Goal: Navigation & Orientation: Find specific page/section

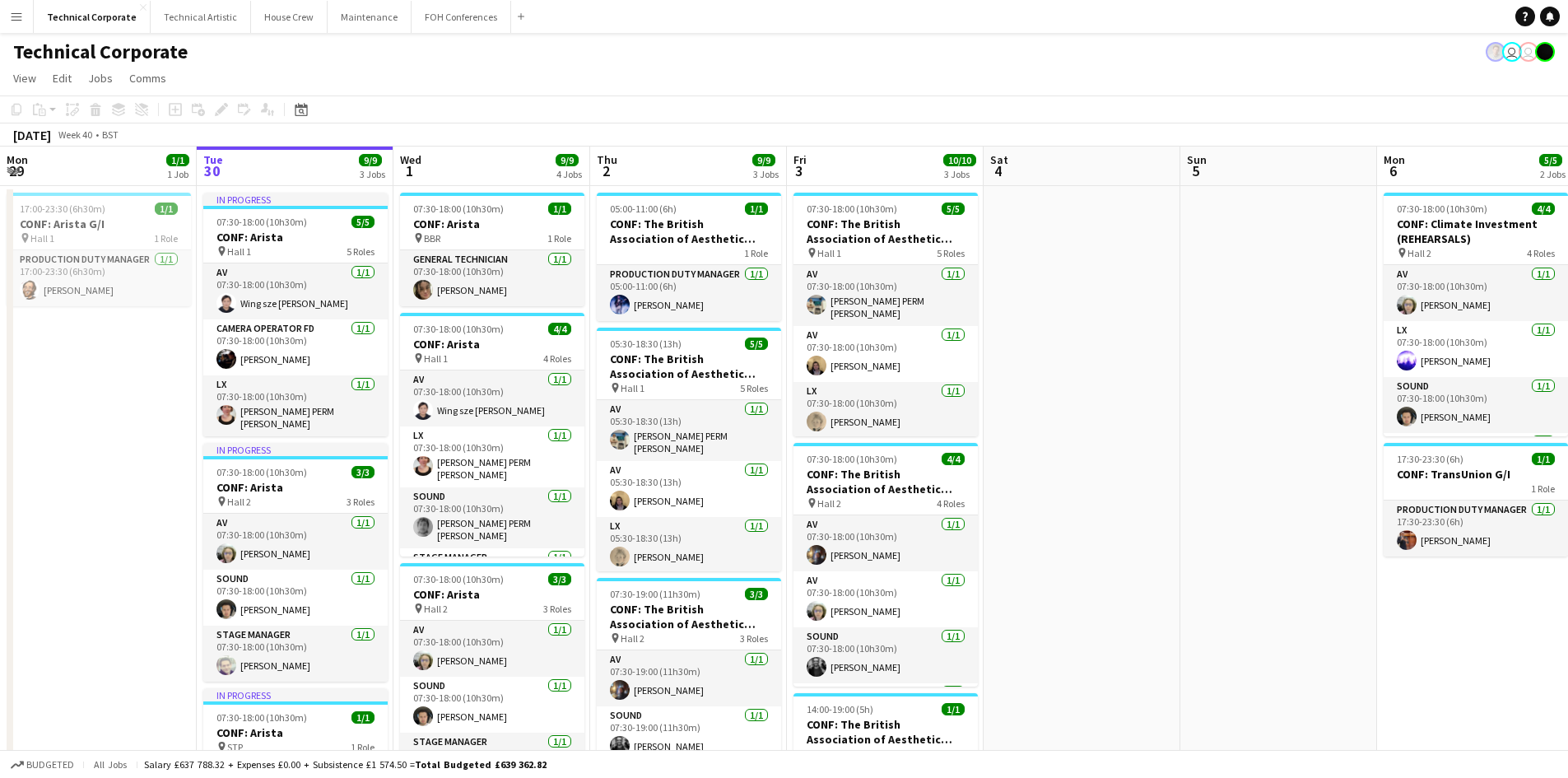
scroll to position [0, 519]
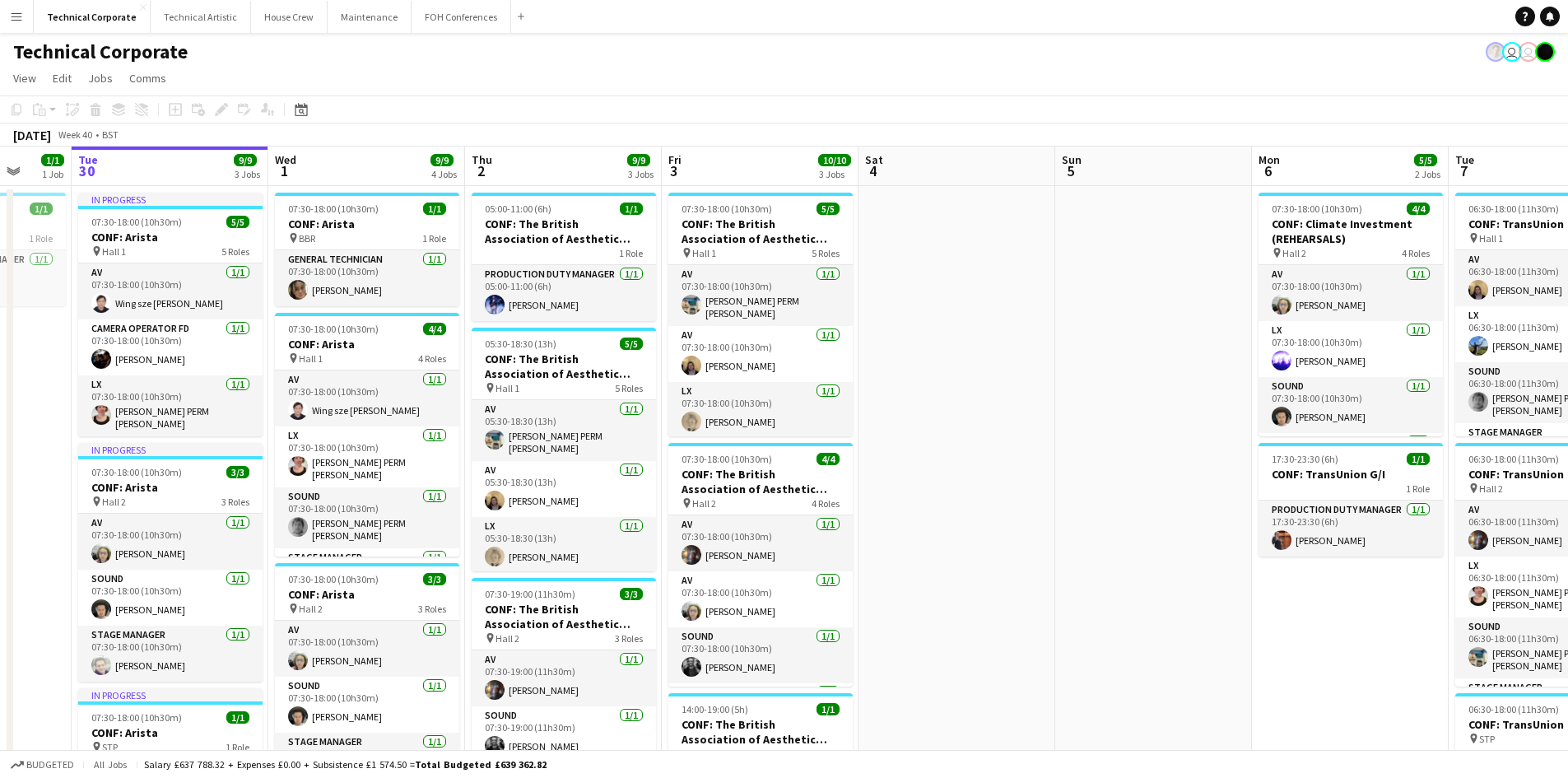
drag, startPoint x: 1085, startPoint y: 388, endPoint x: 961, endPoint y: 388, distance: 124.0
click at [961, 388] on app-calendar-viewport "Sat 27 Sun 28 Mon 29 1/1 1 Job Tue 30 9/9 3 Jobs Wed 1 9/9 4 Jobs Thu 2 9/9 3 J…" at bounding box center [784, 683] width 1568 height 1074
click at [1062, 497] on app-date-cell at bounding box center [1154, 703] width 197 height 1034
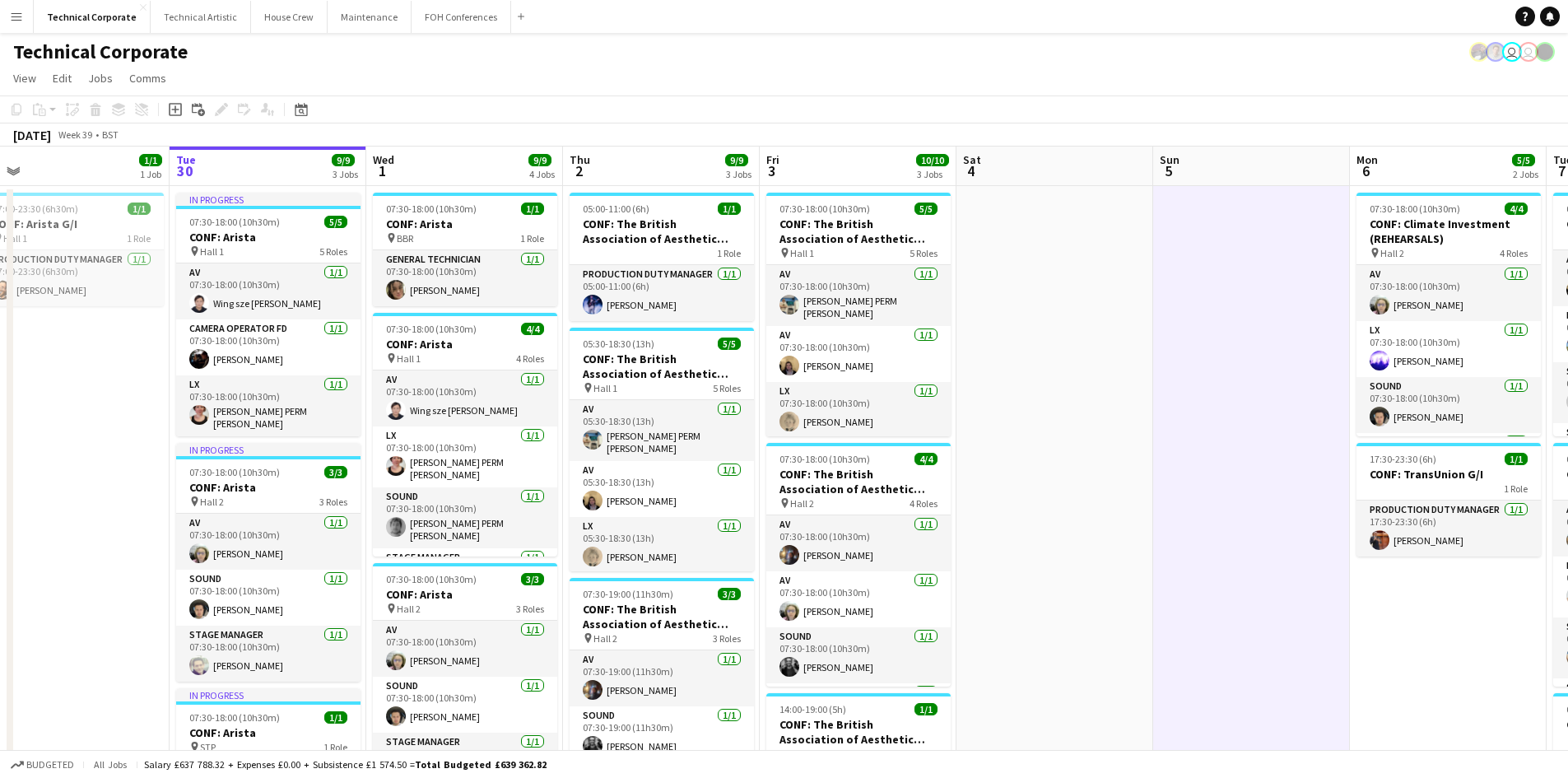
scroll to position [0, 369]
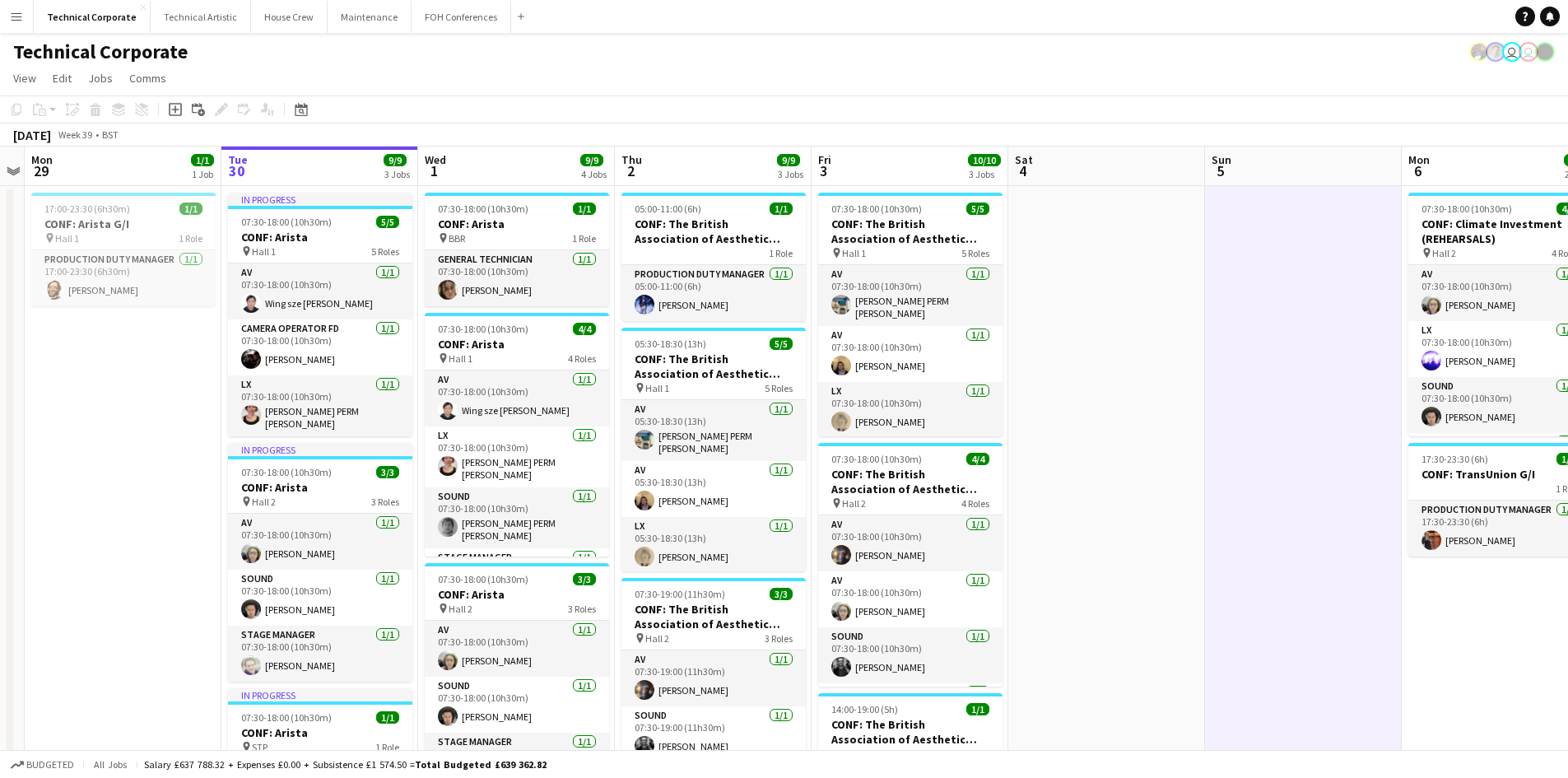
drag, startPoint x: 919, startPoint y: 496, endPoint x: 1069, endPoint y: 489, distance: 150.2
click at [1069, 489] on app-calendar-viewport "Sat 27 Sun 28 Mon 29 1/1 1 Job Tue 30 9/9 3 Jobs Wed 1 9/9 4 Jobs Thu 2 9/9 3 J…" at bounding box center [784, 683] width 1568 height 1074
click at [1075, 489] on app-date-cell at bounding box center [1107, 703] width 197 height 1034
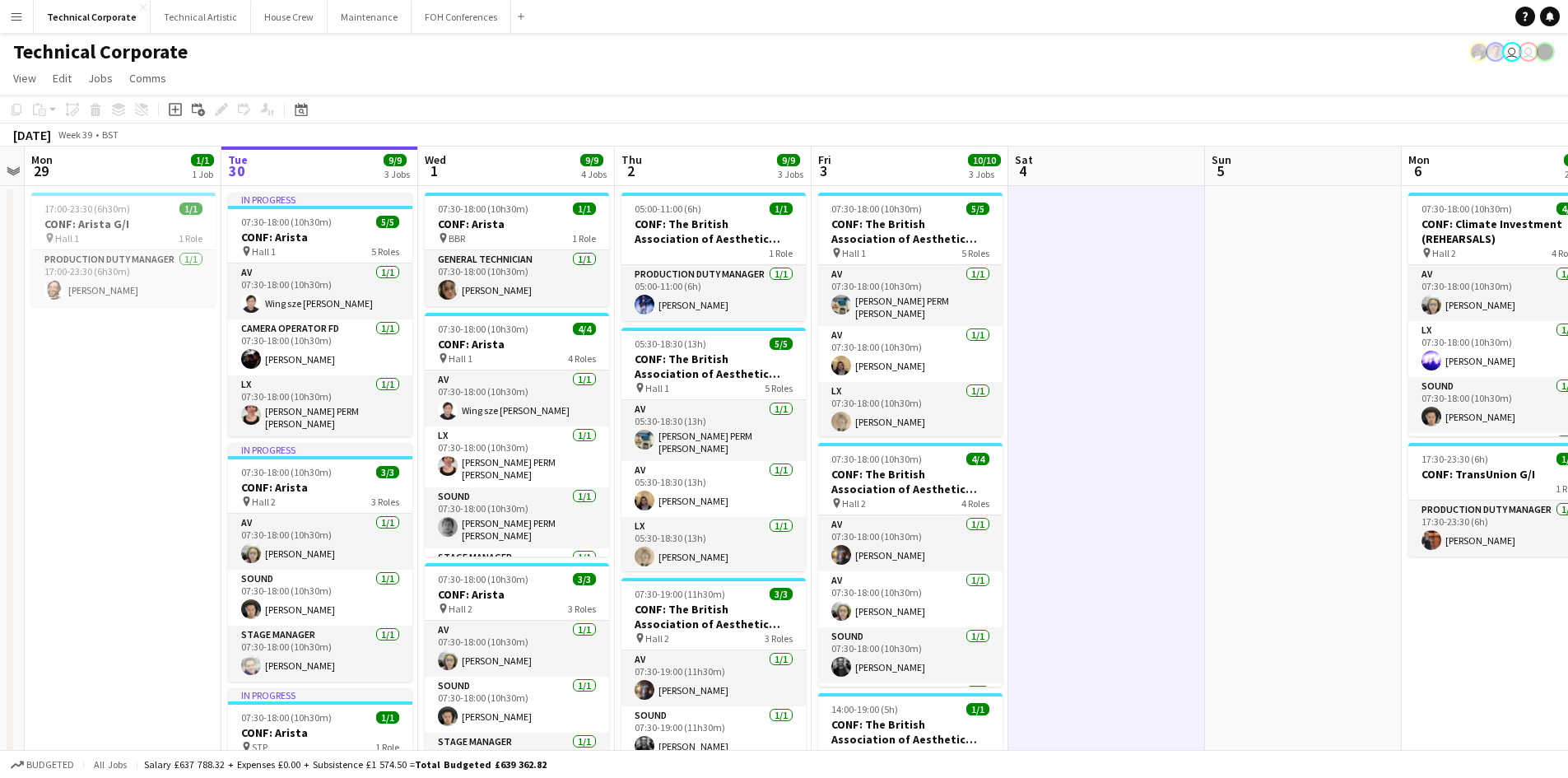
click at [165, 441] on app-date-cell "17:00-23:30 (6h30m) 1/1 CONF: Arista G/I pin Hall 1 1 Role Production Duty Mana…" at bounding box center [123, 703] width 197 height 1034
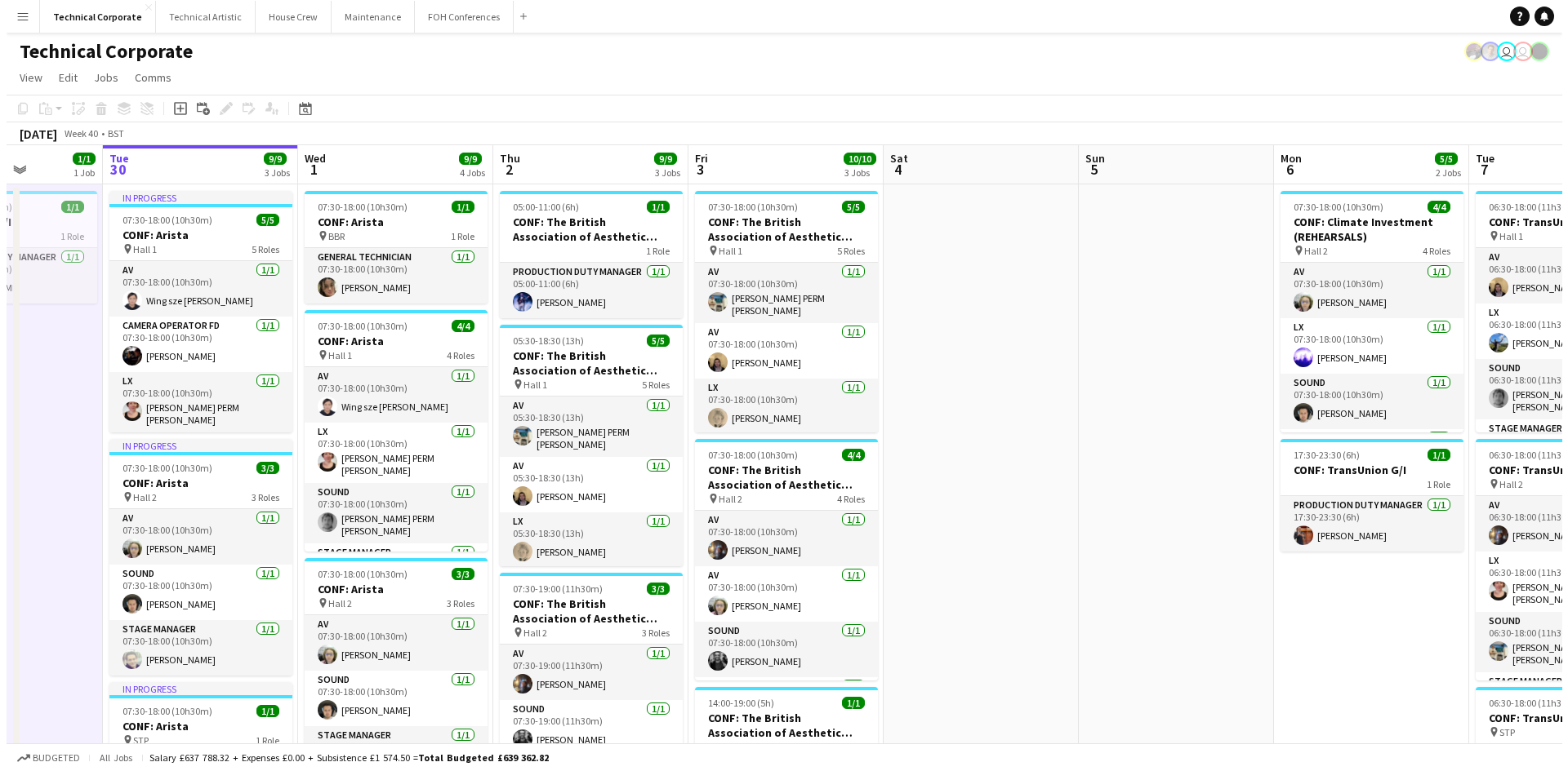
scroll to position [0, 536]
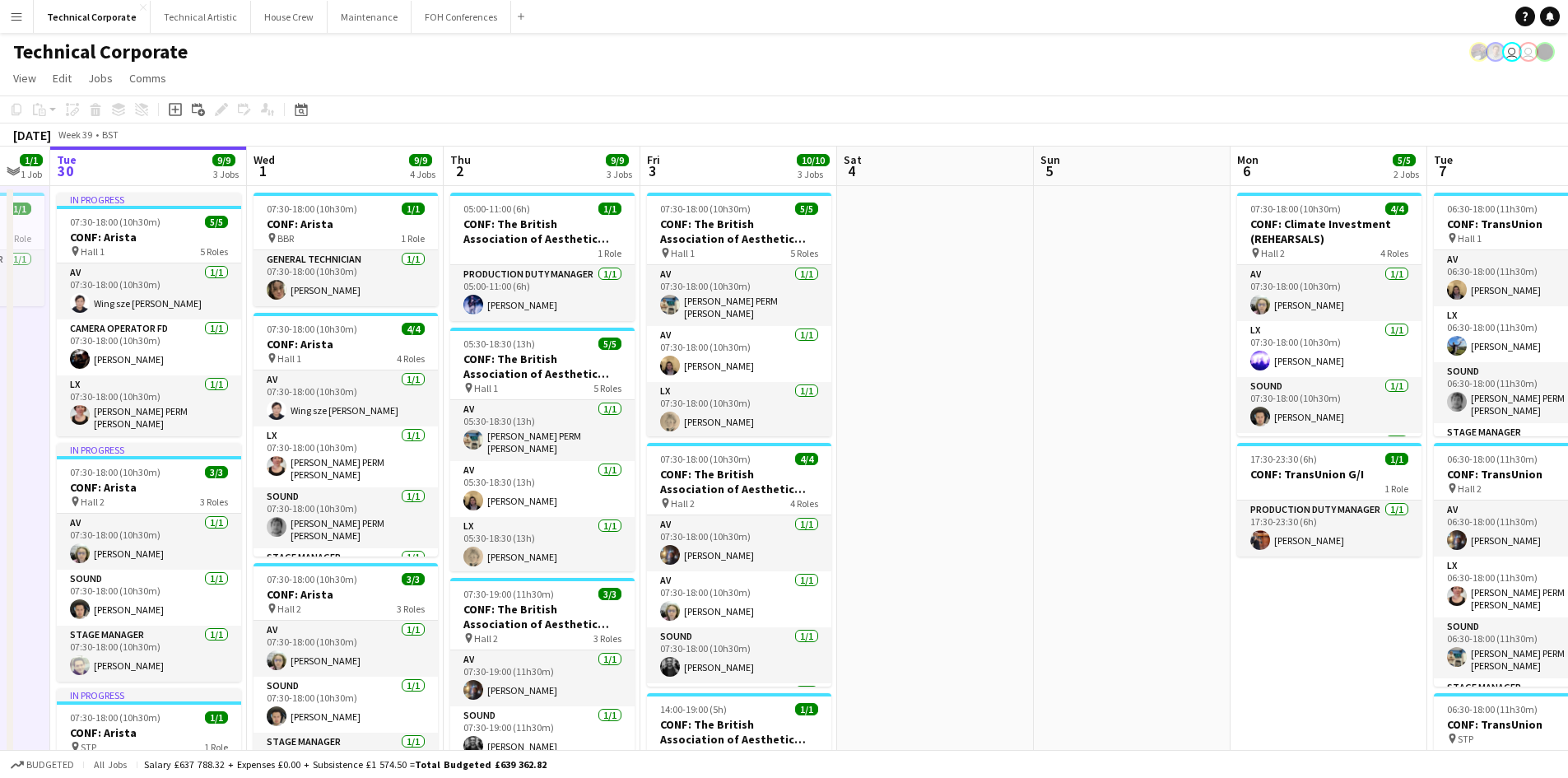
drag, startPoint x: 1177, startPoint y: 369, endPoint x: 1025, endPoint y: 384, distance: 152.7
click at [1025, 384] on app-calendar-viewport "Sat 27 Sun 28 Mon 29 1/1 1 Job Tue 30 9/9 3 Jobs Wed 1 9/9 4 Jobs Thu 2 9/9 3 J…" at bounding box center [784, 683] width 1568 height 1074
click at [302, 4] on button "House Crew Close" at bounding box center [289, 17] width 77 height 32
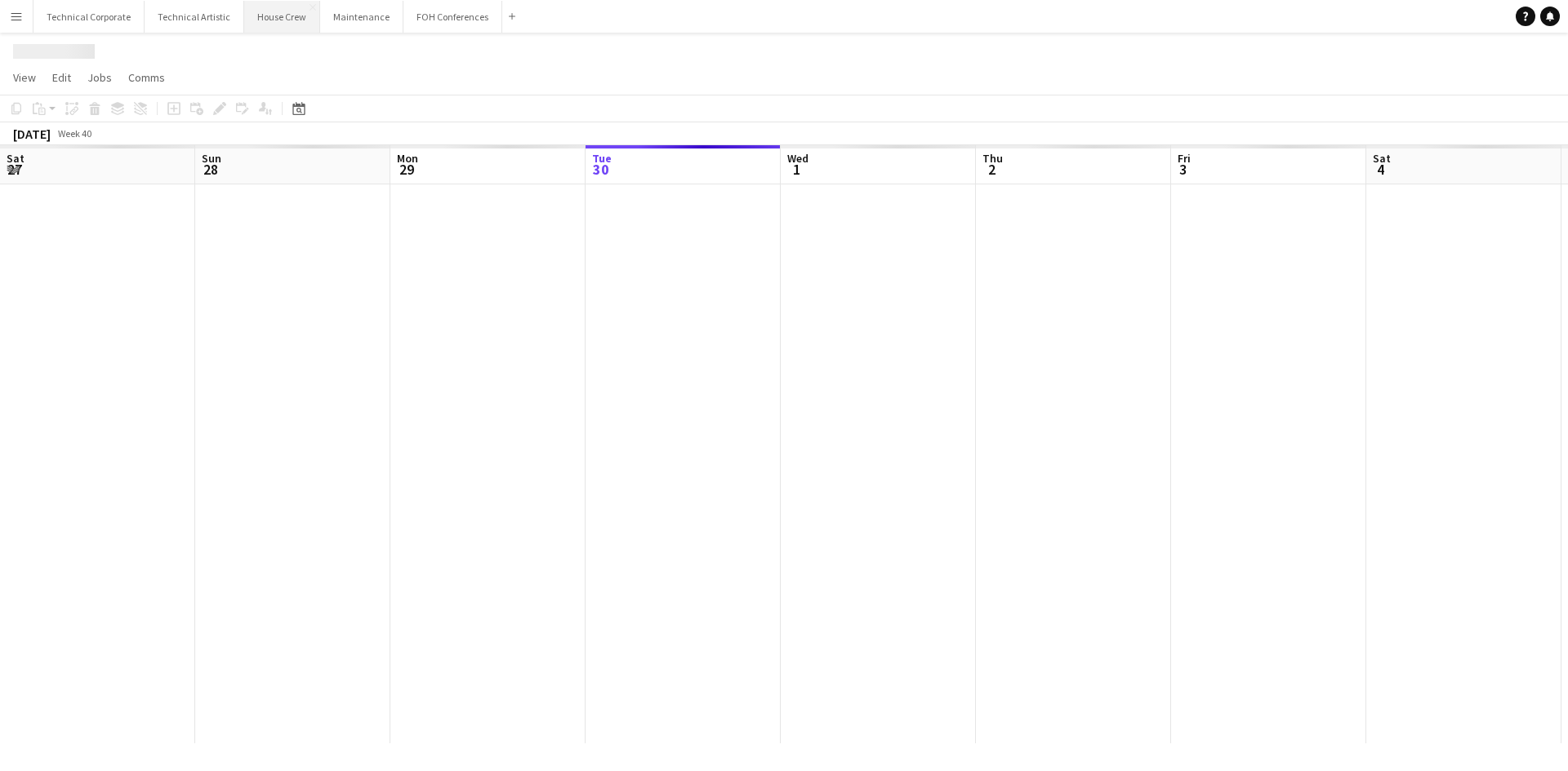
scroll to position [0, 391]
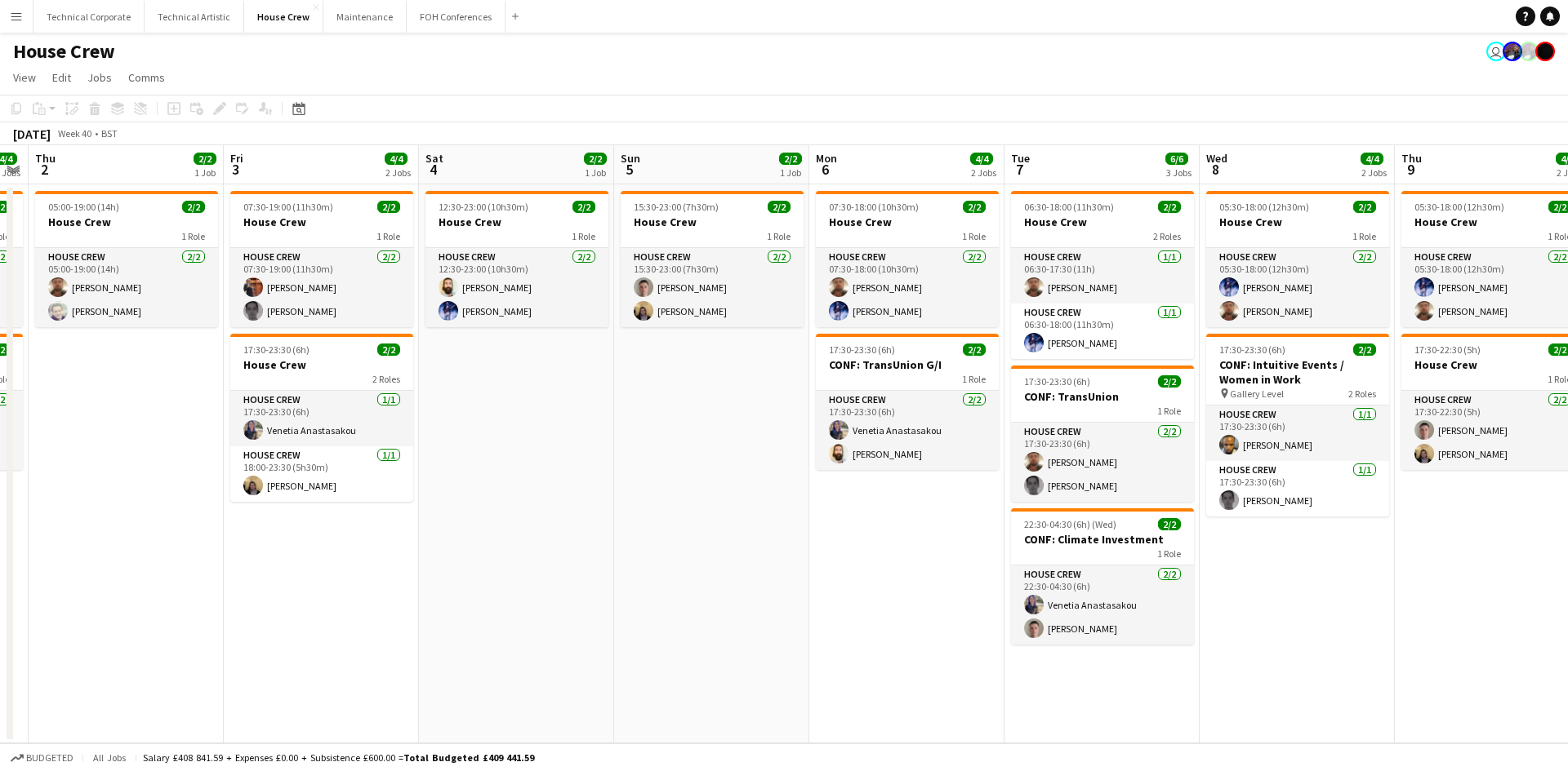
drag, startPoint x: 1015, startPoint y: 435, endPoint x: 491, endPoint y: 430, distance: 524.0
click at [491, 430] on app-calendar-viewport "Mon 29 4/4 2 Jobs Tue 30 2/2 1 Job Wed 1 4/4 2 Jobs Thu 2 2/2 1 Job Fri 3 4/4 2…" at bounding box center [784, 444] width 1568 height 599
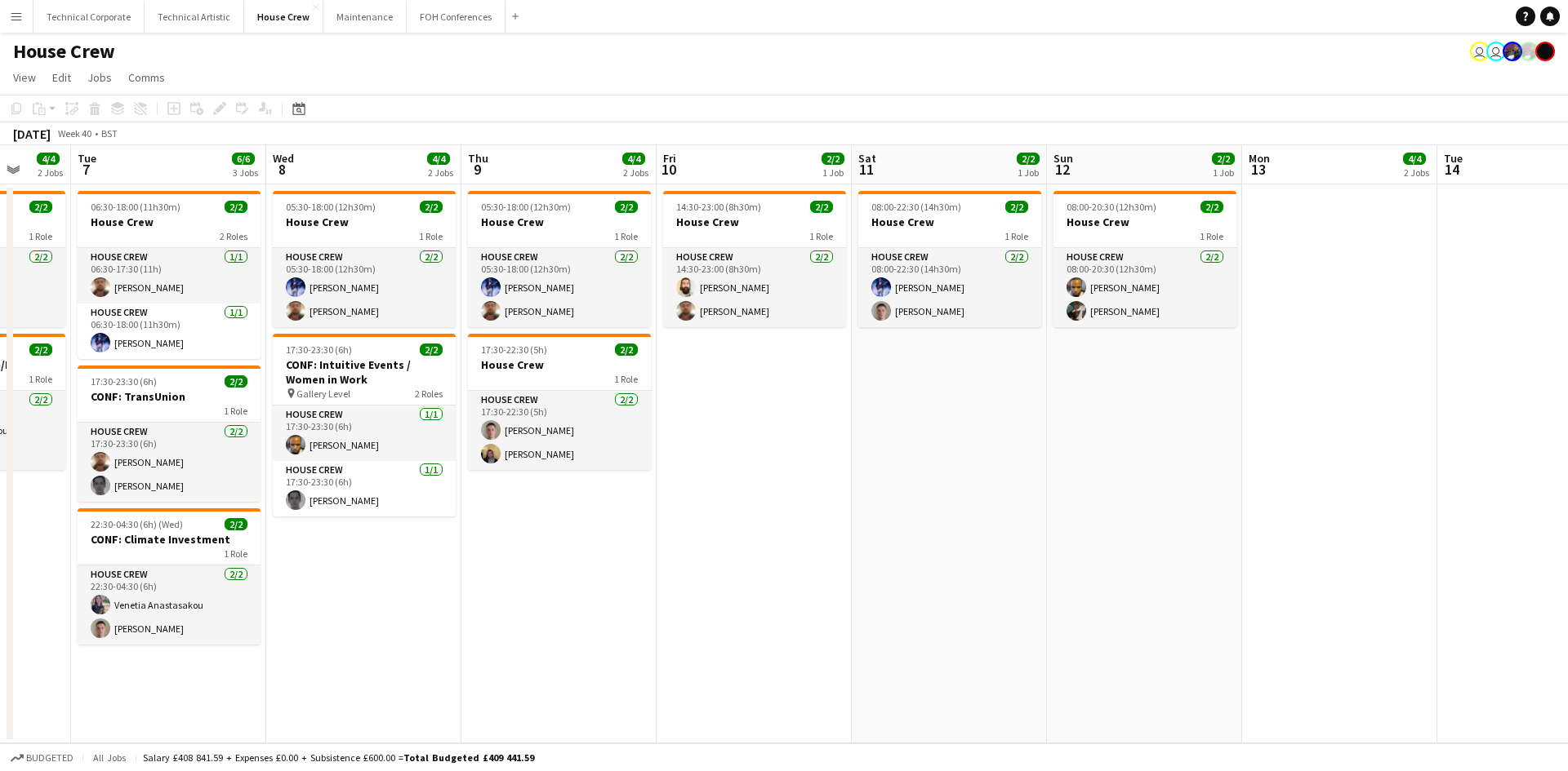
scroll to position [0, 471]
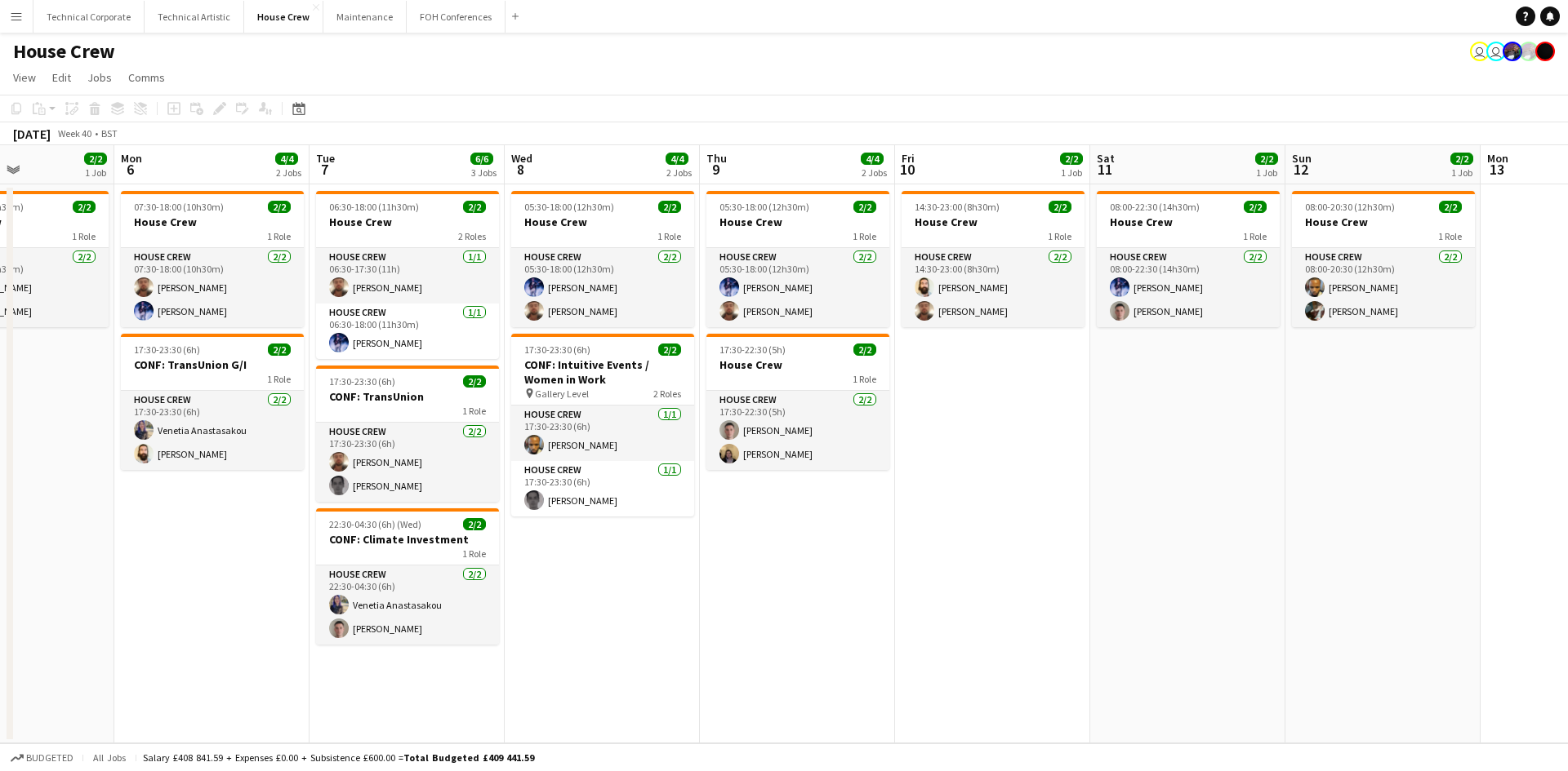
drag, startPoint x: 694, startPoint y: 468, endPoint x: 0, endPoint y: 512, distance: 695.4
click at [0, 512] on app-calendar-viewport "Fri 3 4/4 2 Jobs Sat 4 2/2 1 Job Sun 5 2/2 1 Job Mon 6 4/4 2 Jobs Tue 7 6/6 3 J…" at bounding box center [784, 444] width 1568 height 599
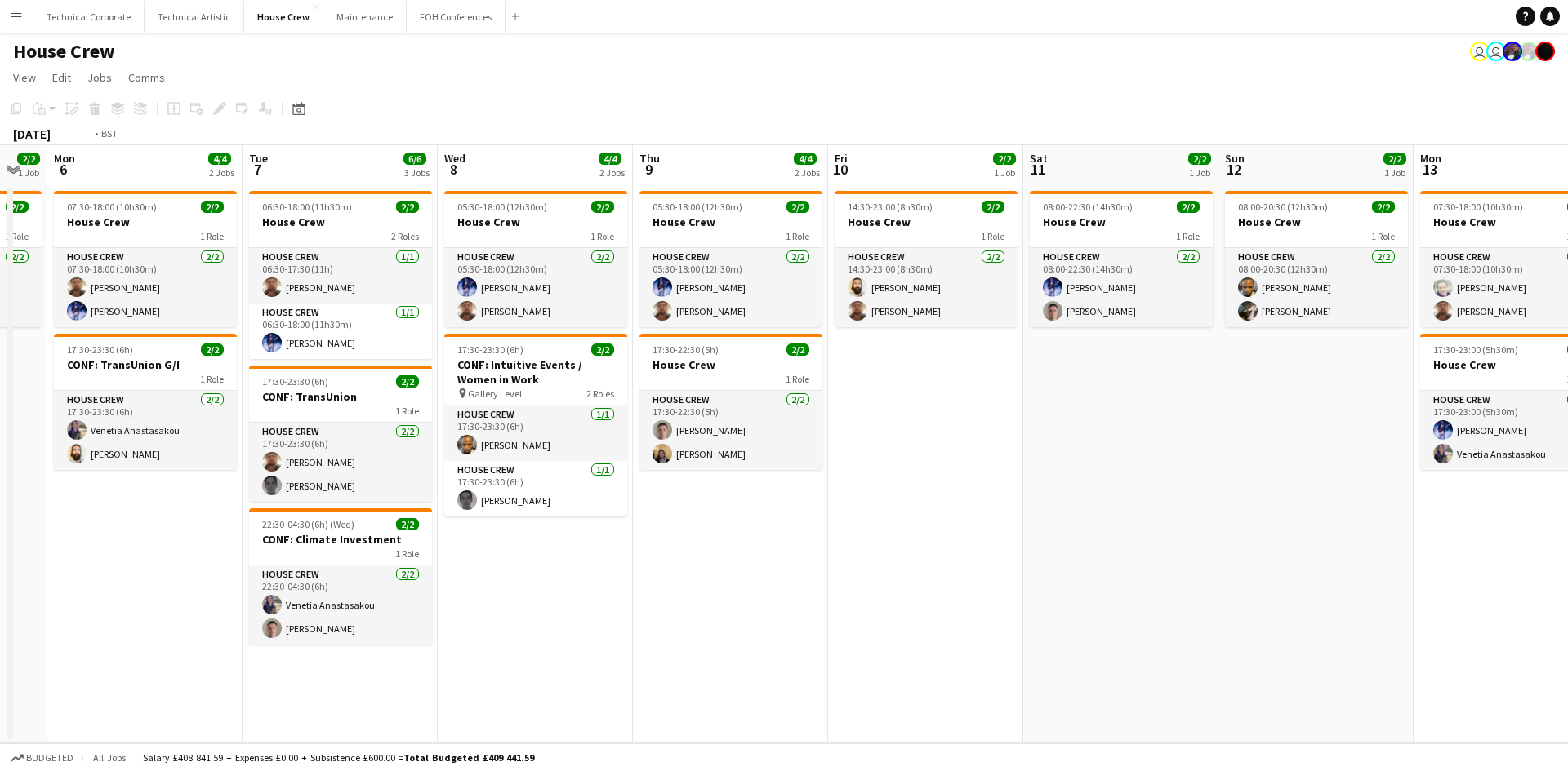
scroll to position [0, 578]
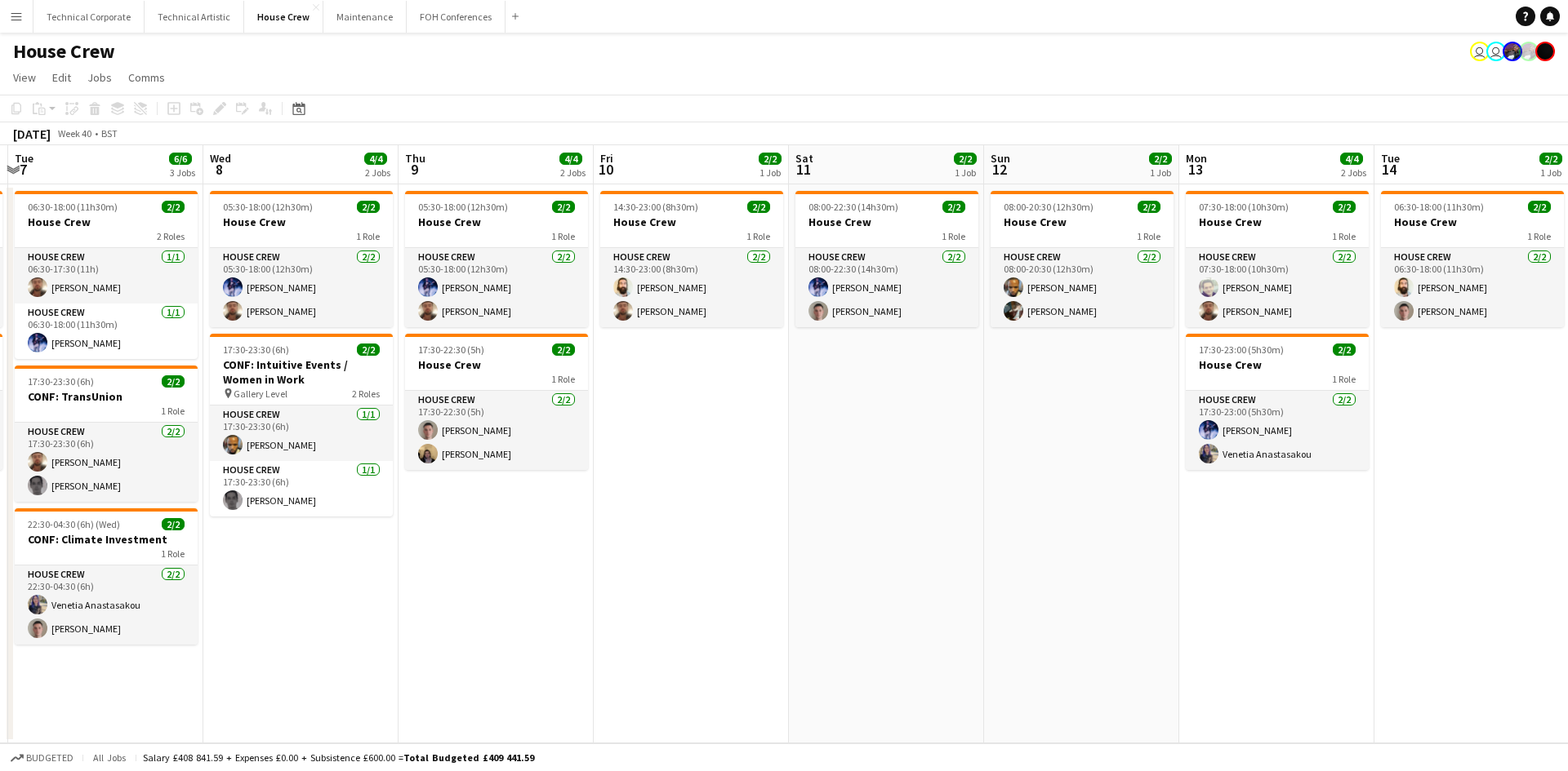
drag, startPoint x: 1007, startPoint y: 578, endPoint x: 705, endPoint y: 551, distance: 303.2
click at [705, 551] on app-calendar-viewport "Sat 4 2/2 1 Job Sun 5 2/2 1 Job Mon 6 4/4 2 Jobs Tue 7 6/6 3 Jobs Wed 8 4/4 2 J…" at bounding box center [784, 444] width 1568 height 599
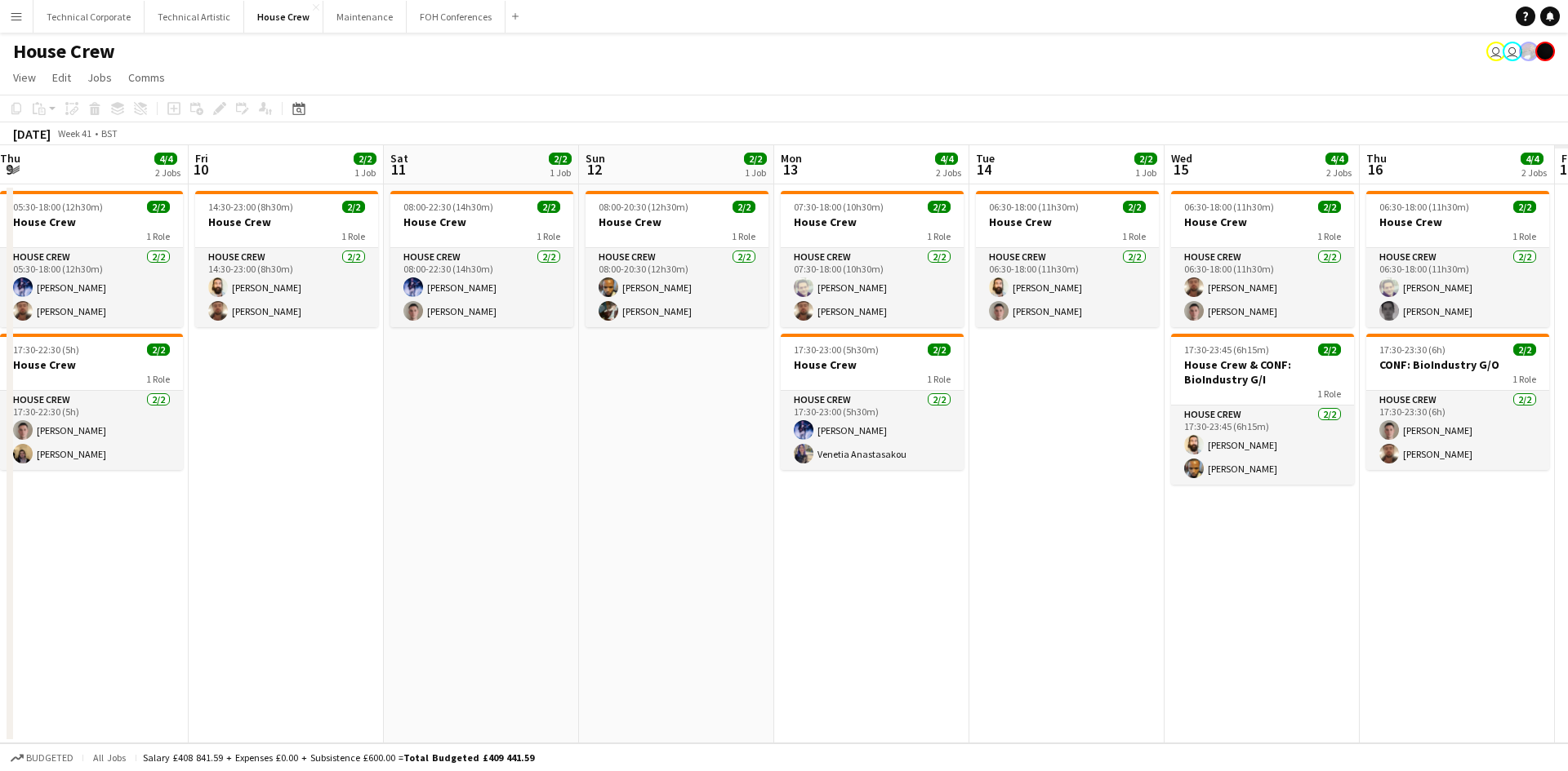
scroll to position [0, 635]
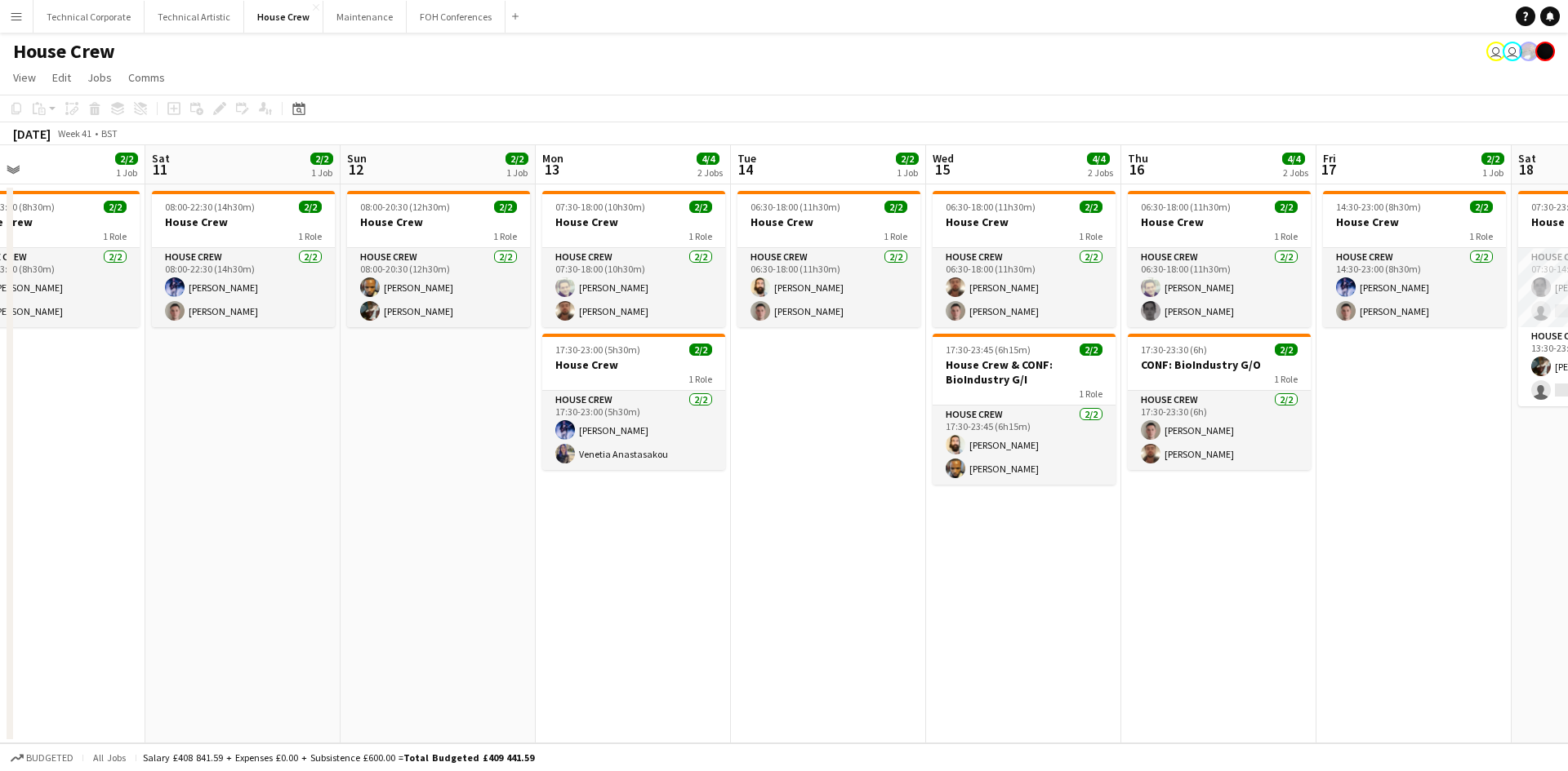
drag, startPoint x: 1037, startPoint y: 369, endPoint x: 393, endPoint y: 444, distance: 648.4
click at [393, 444] on app-calendar-viewport "Tue 7 6/6 3 Jobs Wed 8 4/4 2 Jobs Thu 9 4/4 2 Jobs Fri 10 2/2 1 Job Sat 11 2/2 …" at bounding box center [784, 444] width 1568 height 599
click at [865, 375] on app-date-cell "06:30-18:00 (11h30m) 2/2 House Crew 1 Role House Crew [DATE] 06:30-18:00 (11h30…" at bounding box center [827, 464] width 195 height 559
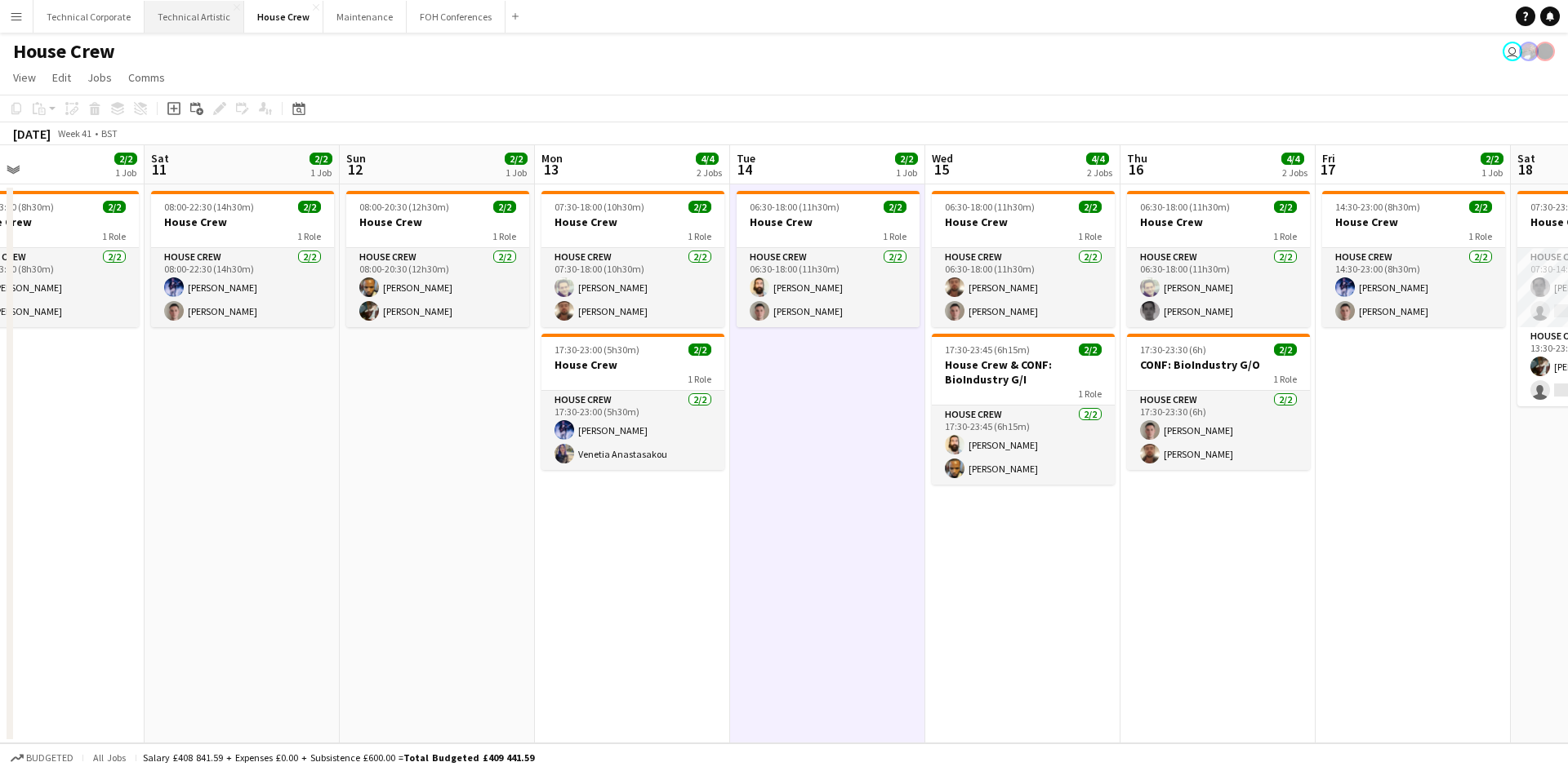
click at [210, 26] on button "Technical Artistic Close" at bounding box center [194, 17] width 100 height 32
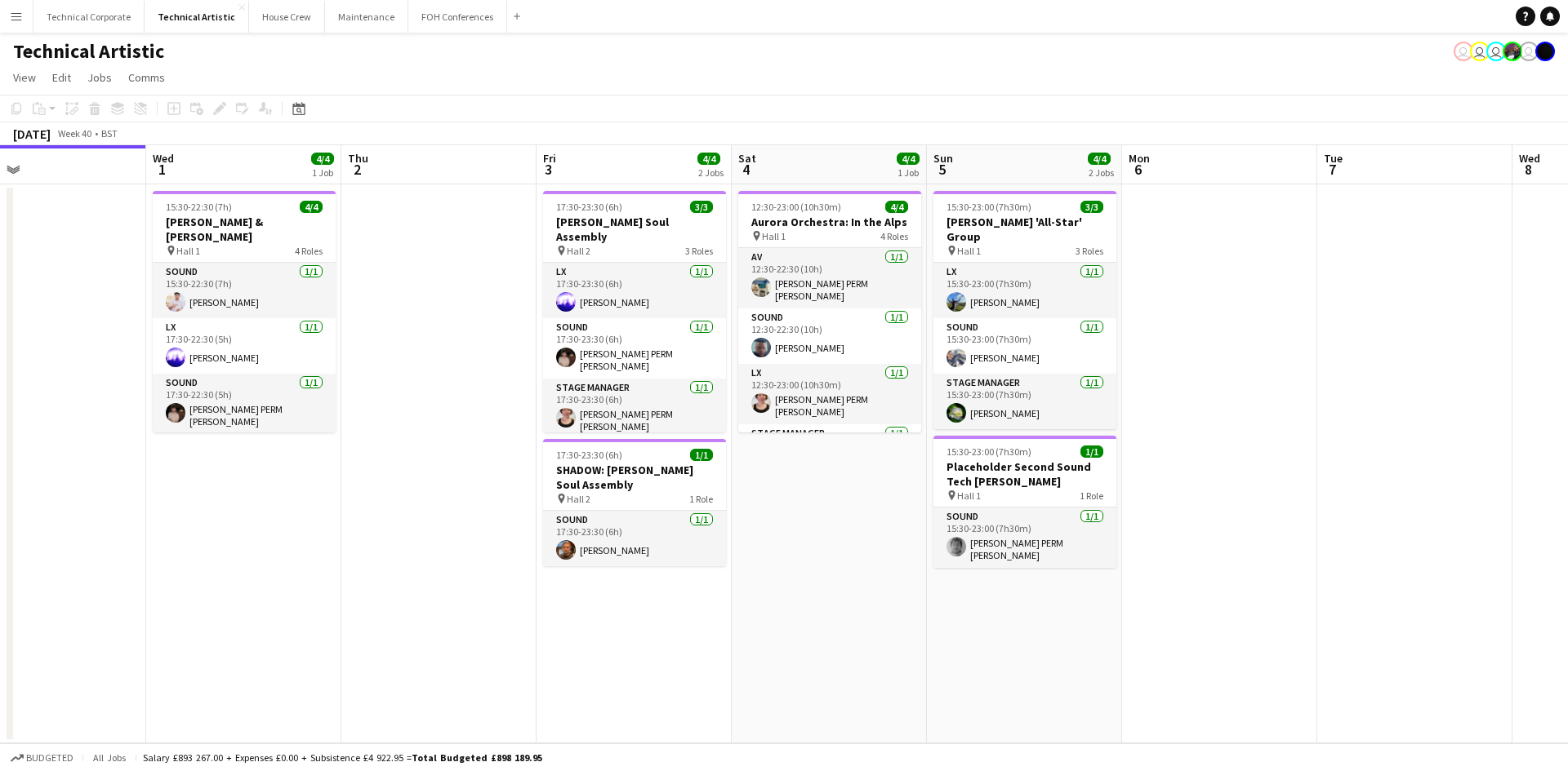
scroll to position [0, 653]
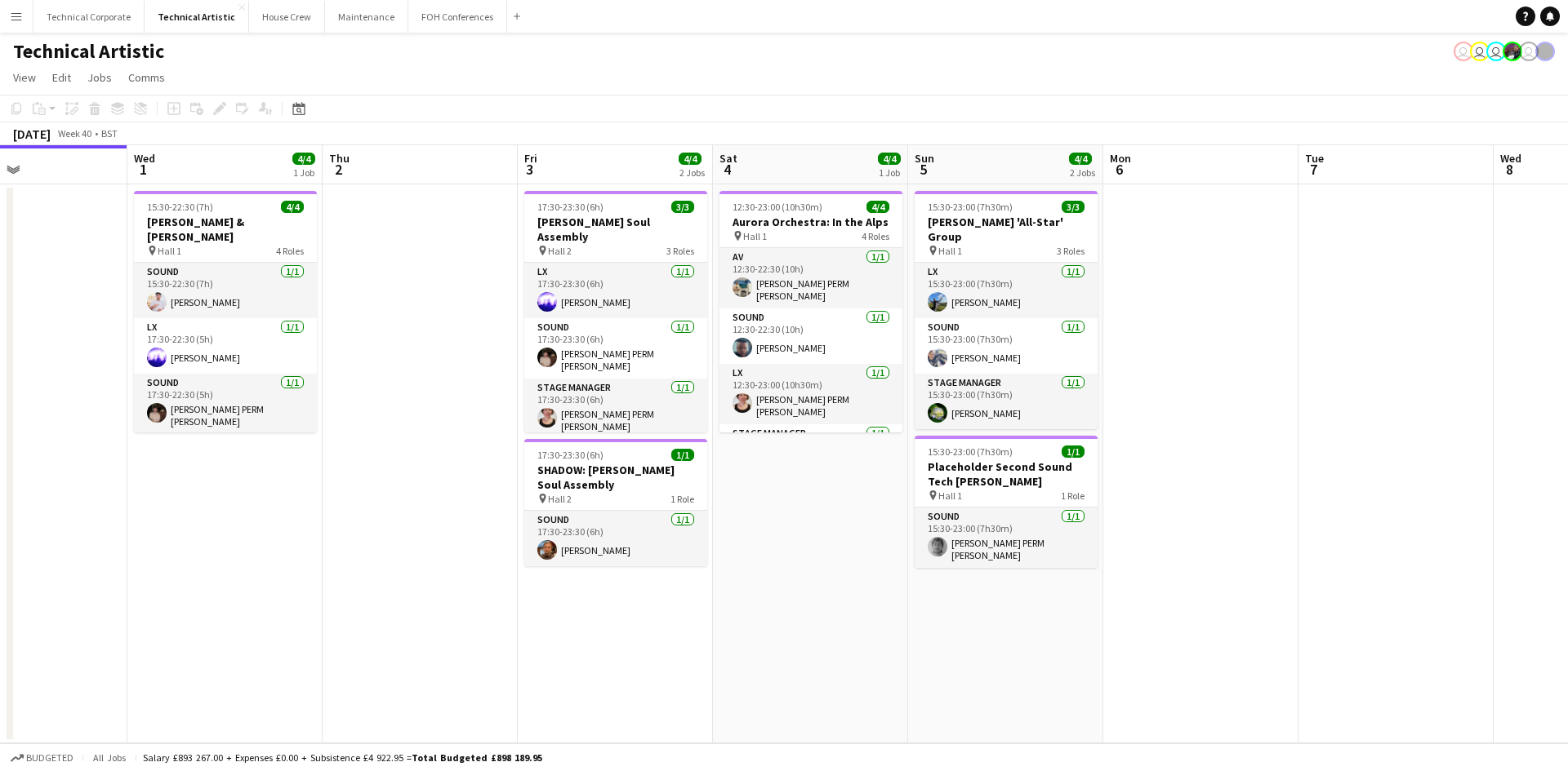
drag, startPoint x: 677, startPoint y: 380, endPoint x: 414, endPoint y: 398, distance: 263.6
click at [414, 398] on app-calendar-viewport "Sat 27 8/8 2 Jobs Sun 28 11/11 2 Jobs Mon 29 Tue 30 Wed 1 4/4 1 Job Thu 2 Fri 3…" at bounding box center [784, 444] width 1568 height 599
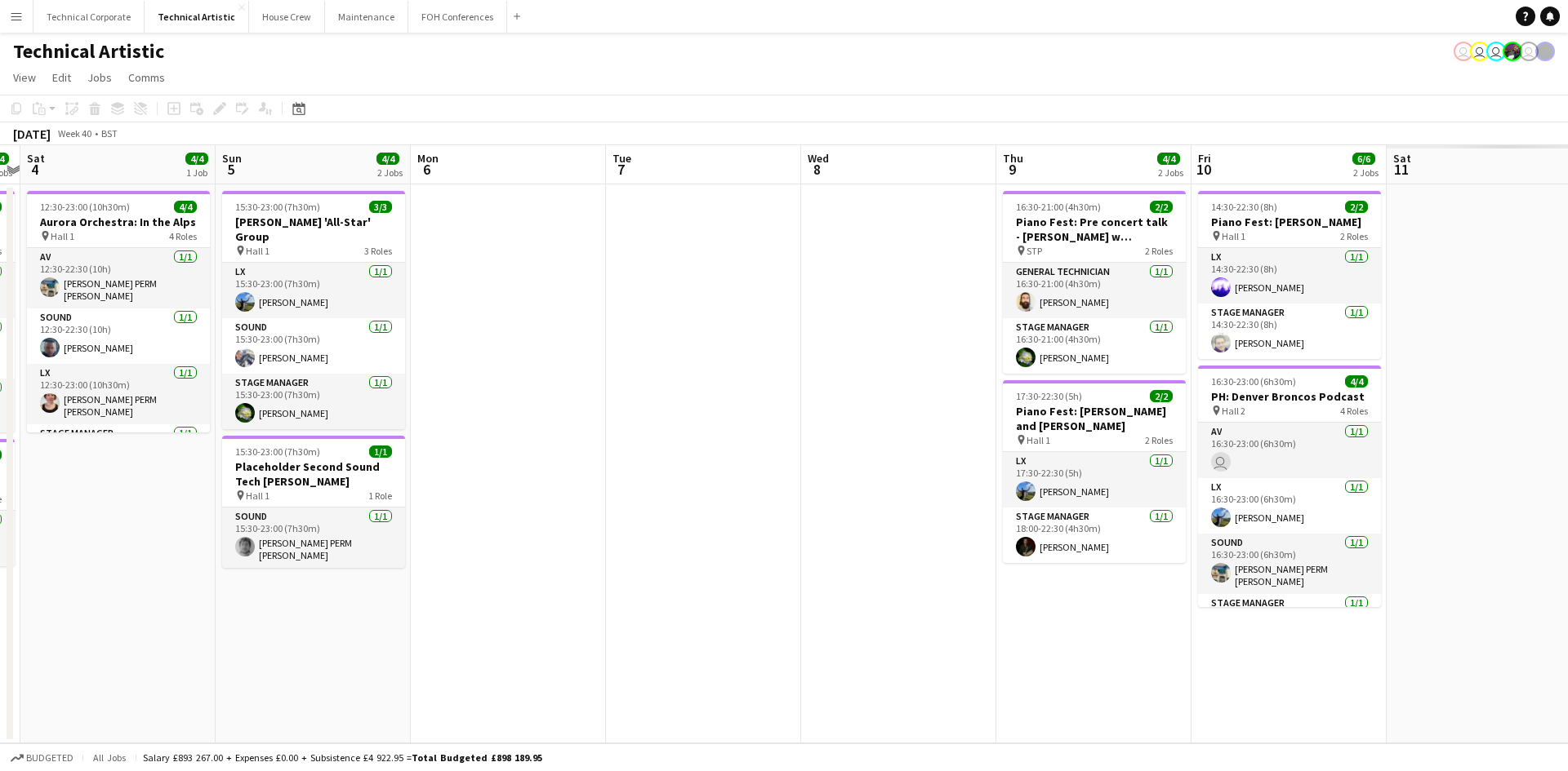
drag, startPoint x: 1154, startPoint y: 382, endPoint x: 409, endPoint y: 413, distance: 745.6
click at [409, 413] on app-calendar-viewport "Wed 1 4/4 1 Job Thu 2 Fri 3 4/4 2 Jobs Sat 4 4/4 1 Job Sun 5 4/4 2 Jobs Mon 6 T…" at bounding box center [784, 444] width 1568 height 599
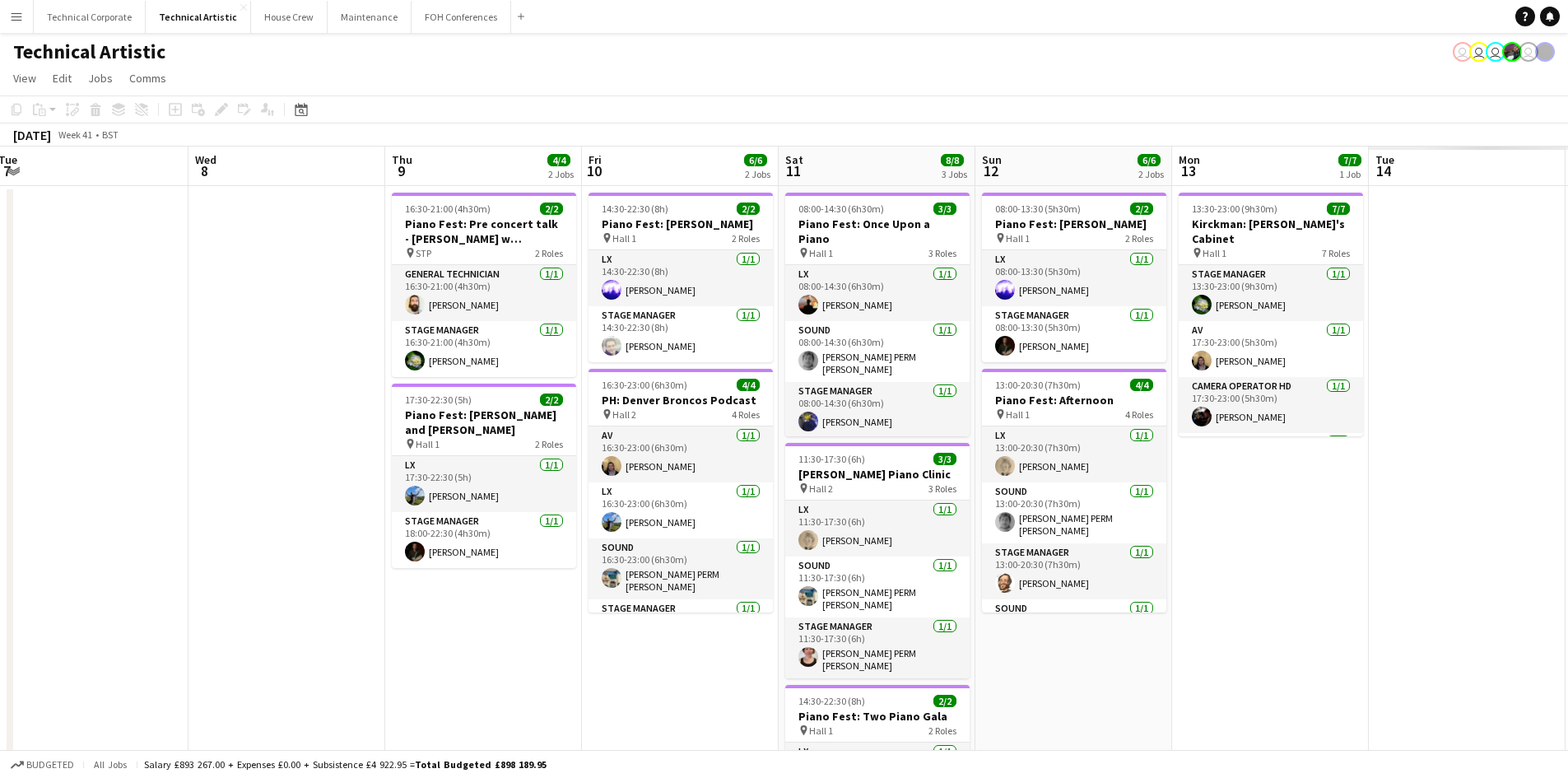
drag, startPoint x: 690, startPoint y: 389, endPoint x: 91, endPoint y: 366, distance: 599.4
click at [91, 366] on app-calendar-viewport "Sat 4 4/4 1 Job Sun 5 4/4 2 Jobs Mon 6 Tue 7 Wed 8 Thu 9 4/4 2 Jobs Fri 10 6/6 …" at bounding box center [784, 527] width 1568 height 762
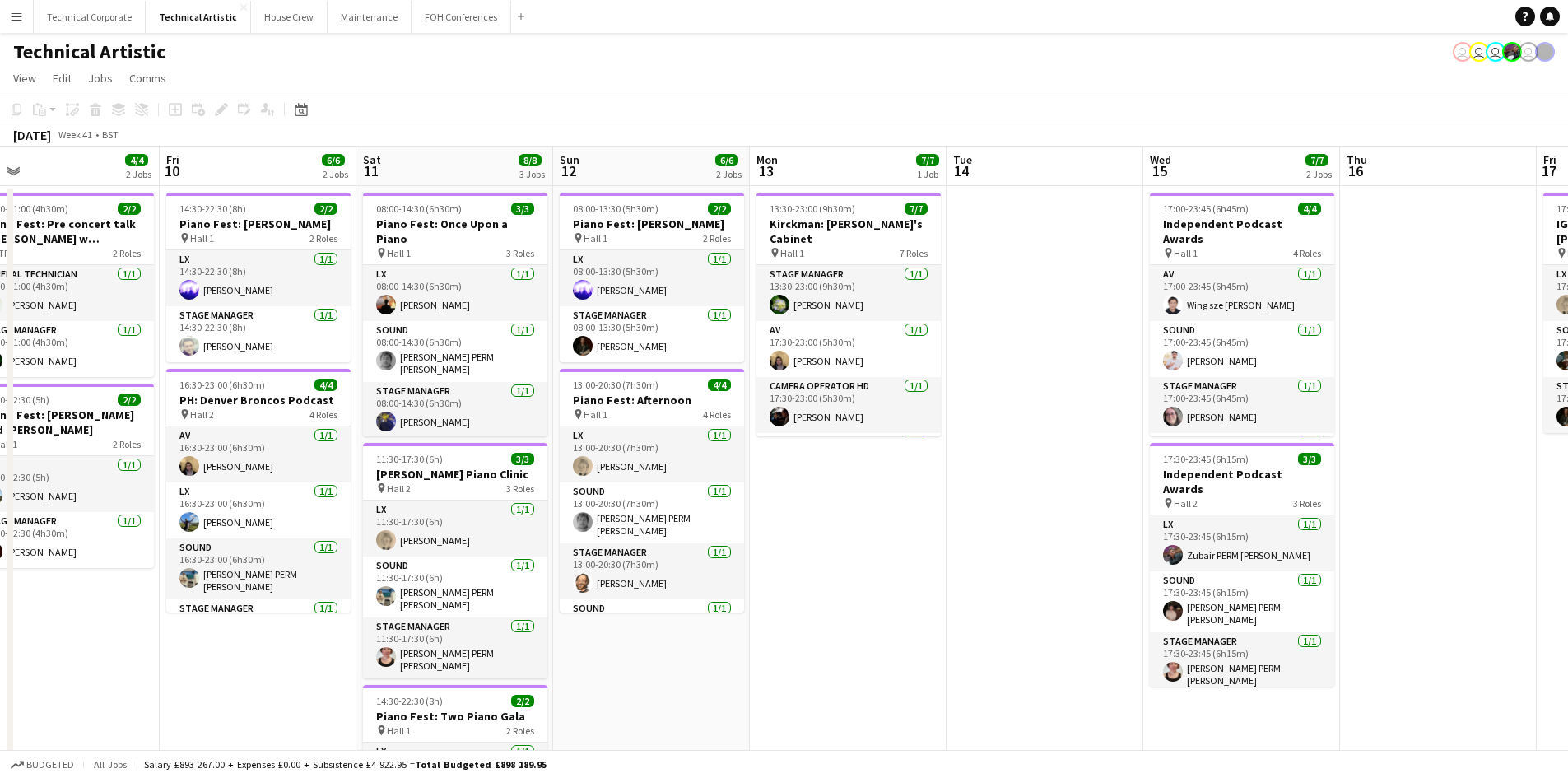
scroll to position [0, 630]
drag, startPoint x: 1270, startPoint y: 500, endPoint x: 879, endPoint y: 508, distance: 391.1
click at [879, 508] on app-calendar-viewport "Mon 6 Tue 7 Wed 8 Thu 9 4/4 2 Jobs Fri 10 6/6 2 Jobs Sat 11 8/8 3 Jobs Sun 12 6…" at bounding box center [784, 556] width 1568 height 820
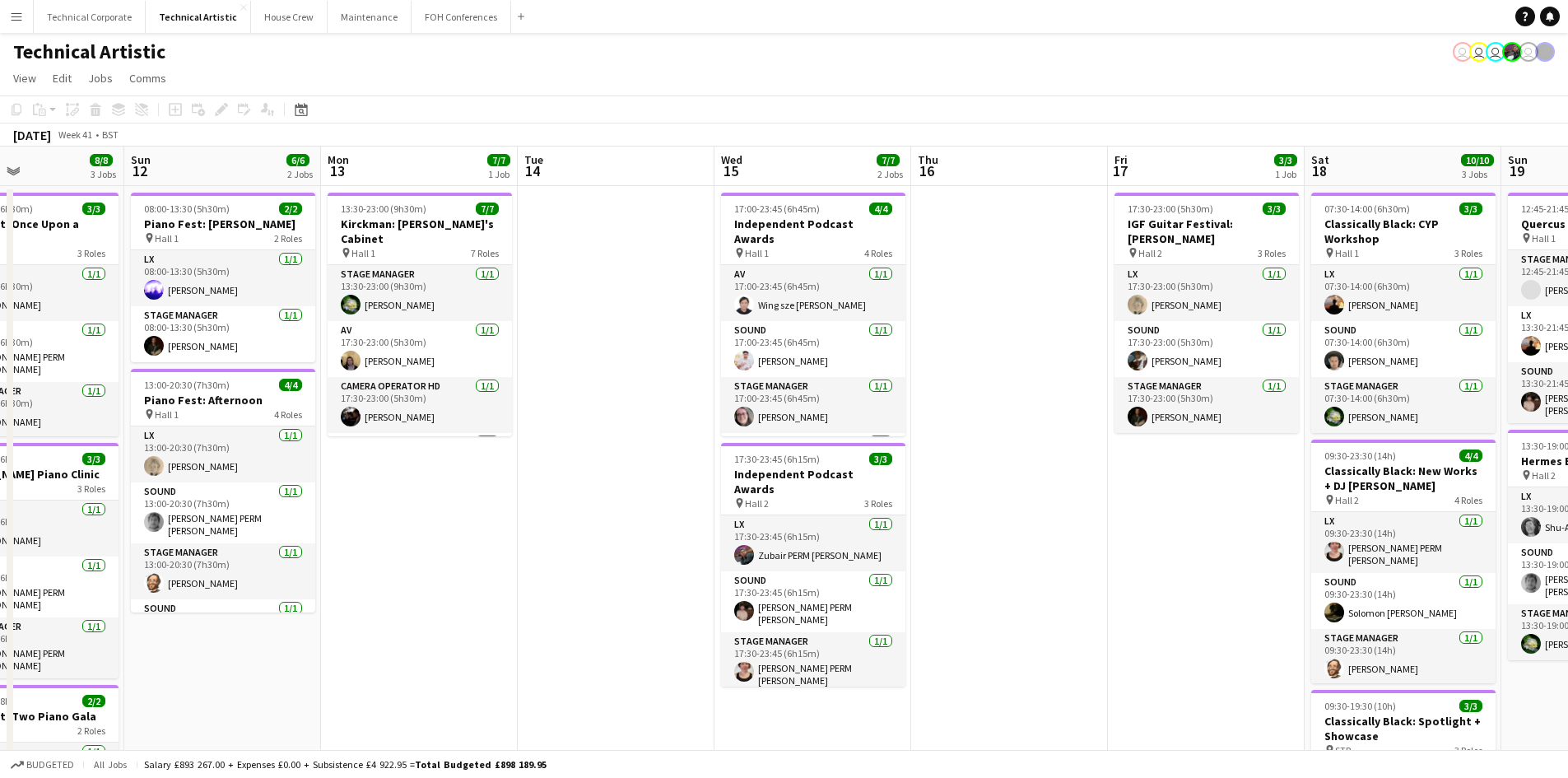
drag, startPoint x: 1034, startPoint y: 463, endPoint x: 610, endPoint y: 470, distance: 424.1
click at [610, 470] on app-calendar-viewport "Thu 9 4/4 2 Jobs Fri 10 6/6 2 Jobs Sat 11 8/8 3 Jobs Sun 12 6/6 2 Jobs Mon 13 7…" at bounding box center [784, 556] width 1568 height 820
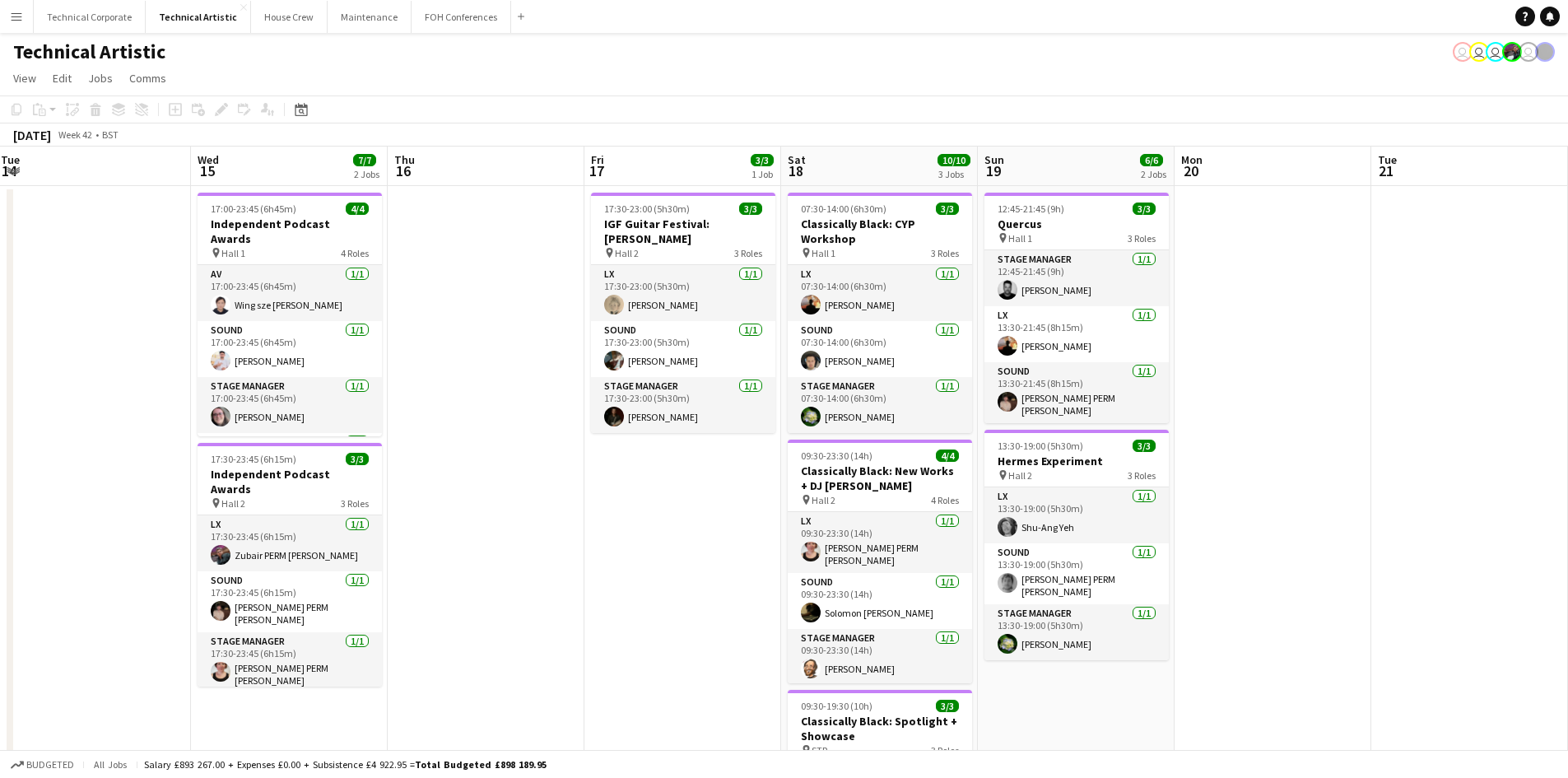
scroll to position [0, 607]
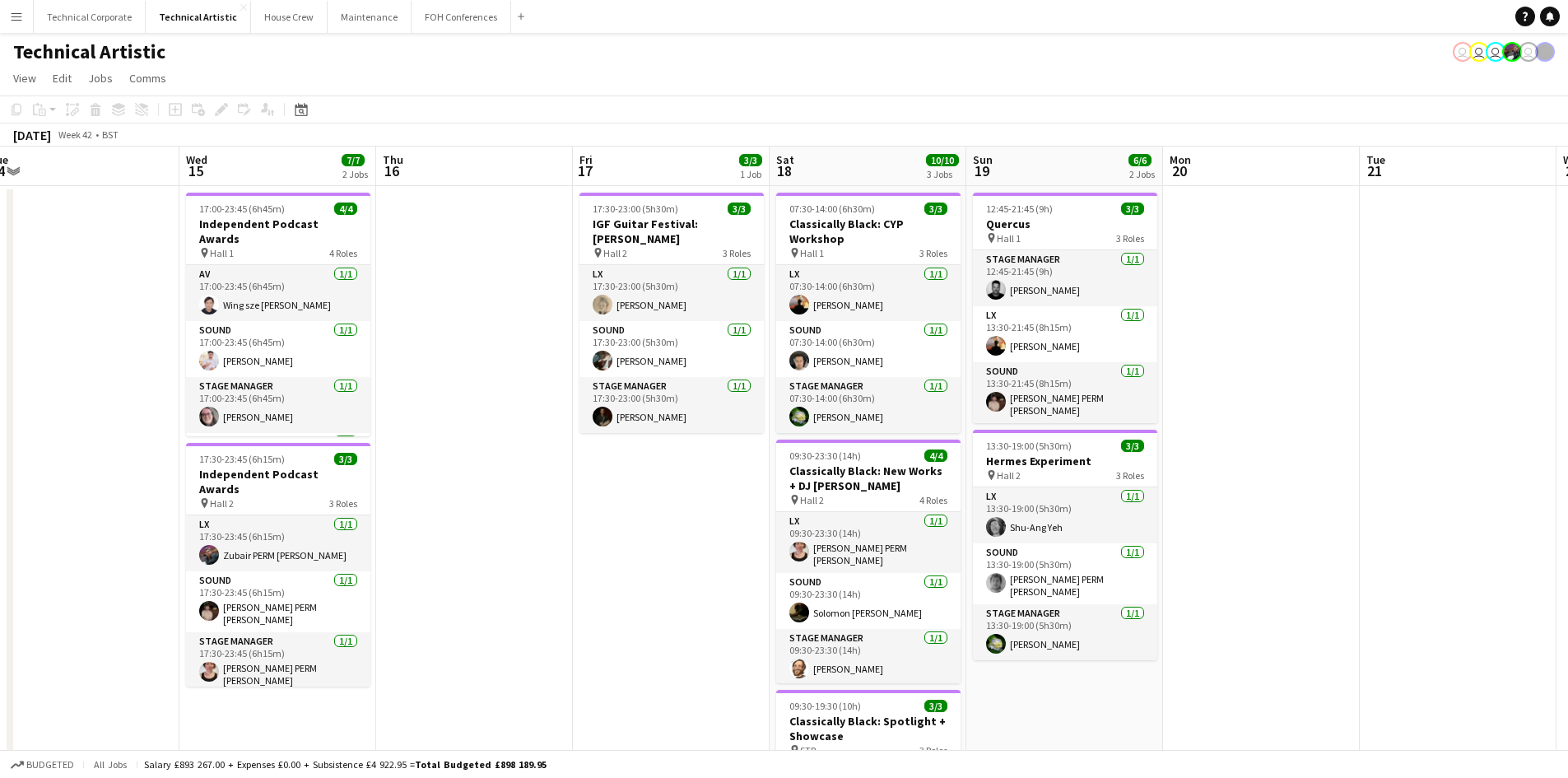
drag, startPoint x: 1008, startPoint y: 534, endPoint x: 472, endPoint y: 533, distance: 536.0
click at [472, 533] on app-calendar-viewport "Sat 11 8/8 3 Jobs Sun 12 6/6 2 Jobs Mon 13 7/7 1 Job Tue 14 Wed 15 7/7 2 Jobs T…" at bounding box center [784, 556] width 1568 height 820
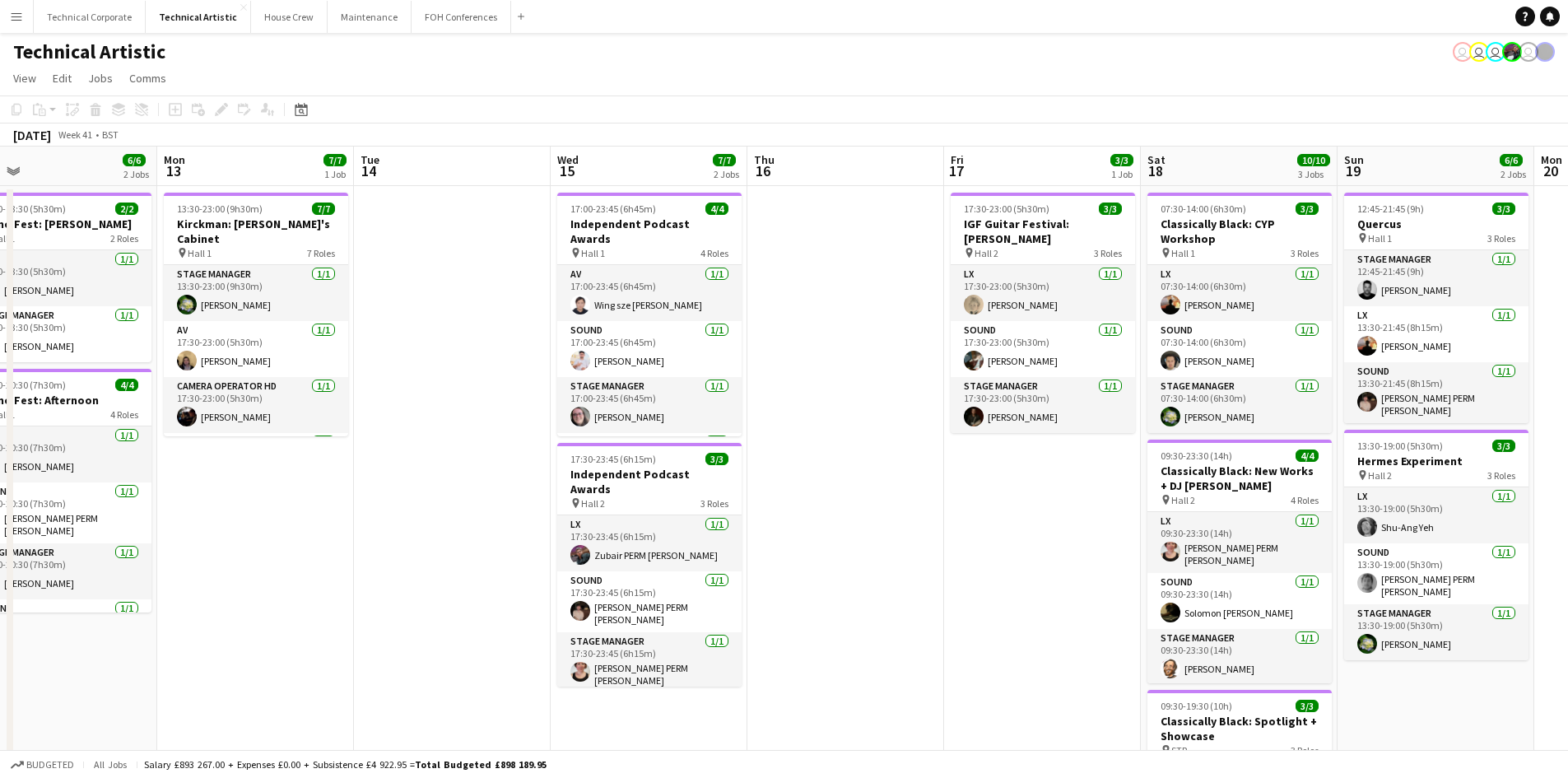
drag, startPoint x: 477, startPoint y: 482, endPoint x: 1045, endPoint y: 482, distance: 568.0
click at [1045, 482] on app-calendar-viewport "Fri 10 6/6 2 Jobs Sat 11 8/8 3 Jobs Sun 12 6/6 2 Jobs Mon 13 7/7 1 Job Tue 14 W…" at bounding box center [784, 556] width 1568 height 820
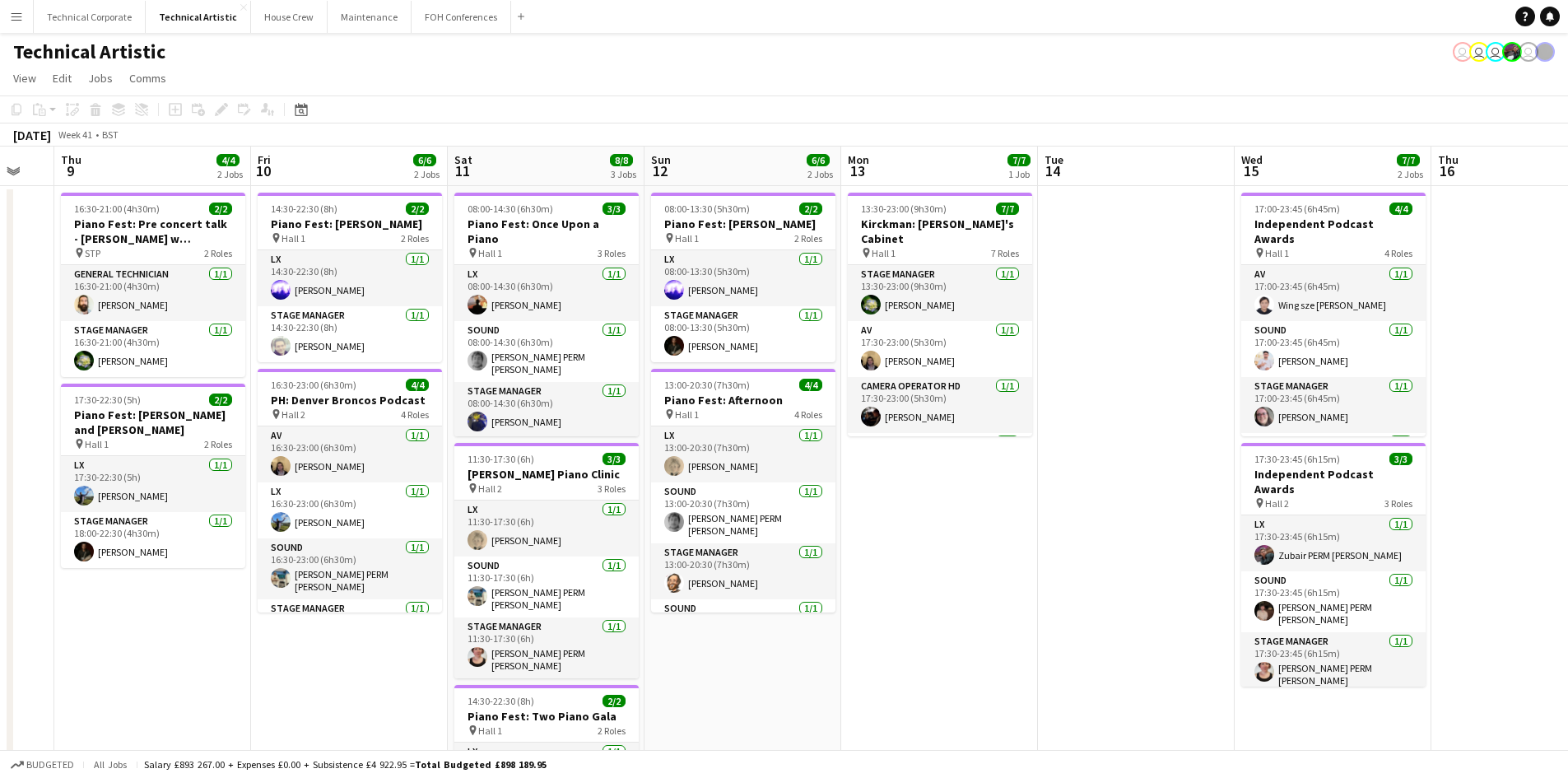
scroll to position [0, 525]
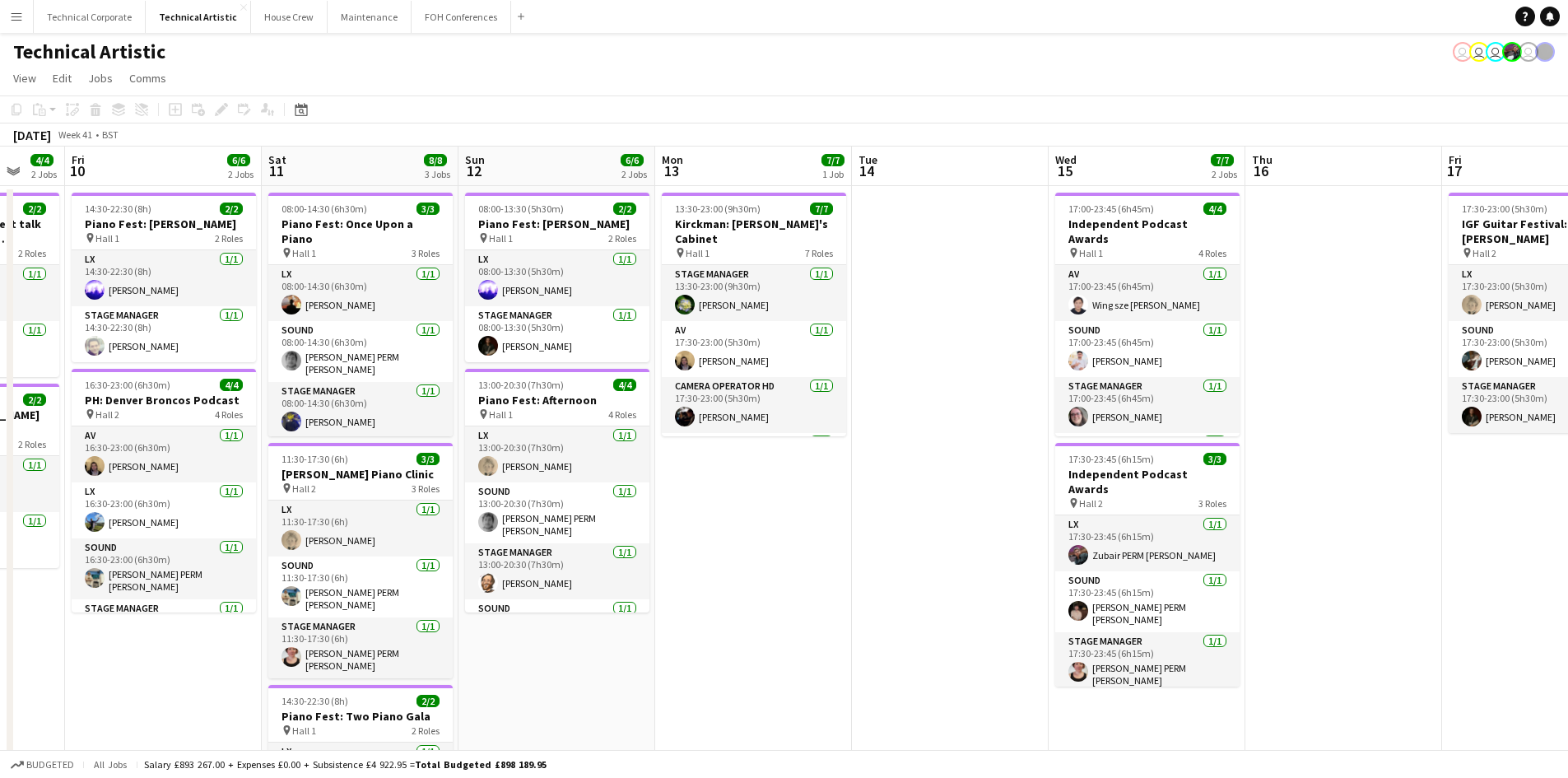
drag, startPoint x: 470, startPoint y: 478, endPoint x: 771, endPoint y: 475, distance: 301.0
click at [771, 475] on app-calendar-viewport "Tue 7 Wed 8 Thu 9 4/4 2 Jobs Fri 10 6/6 2 Jobs Sat 11 8/8 3 Jobs Sun 12 6/6 2 J…" at bounding box center [784, 556] width 1568 height 820
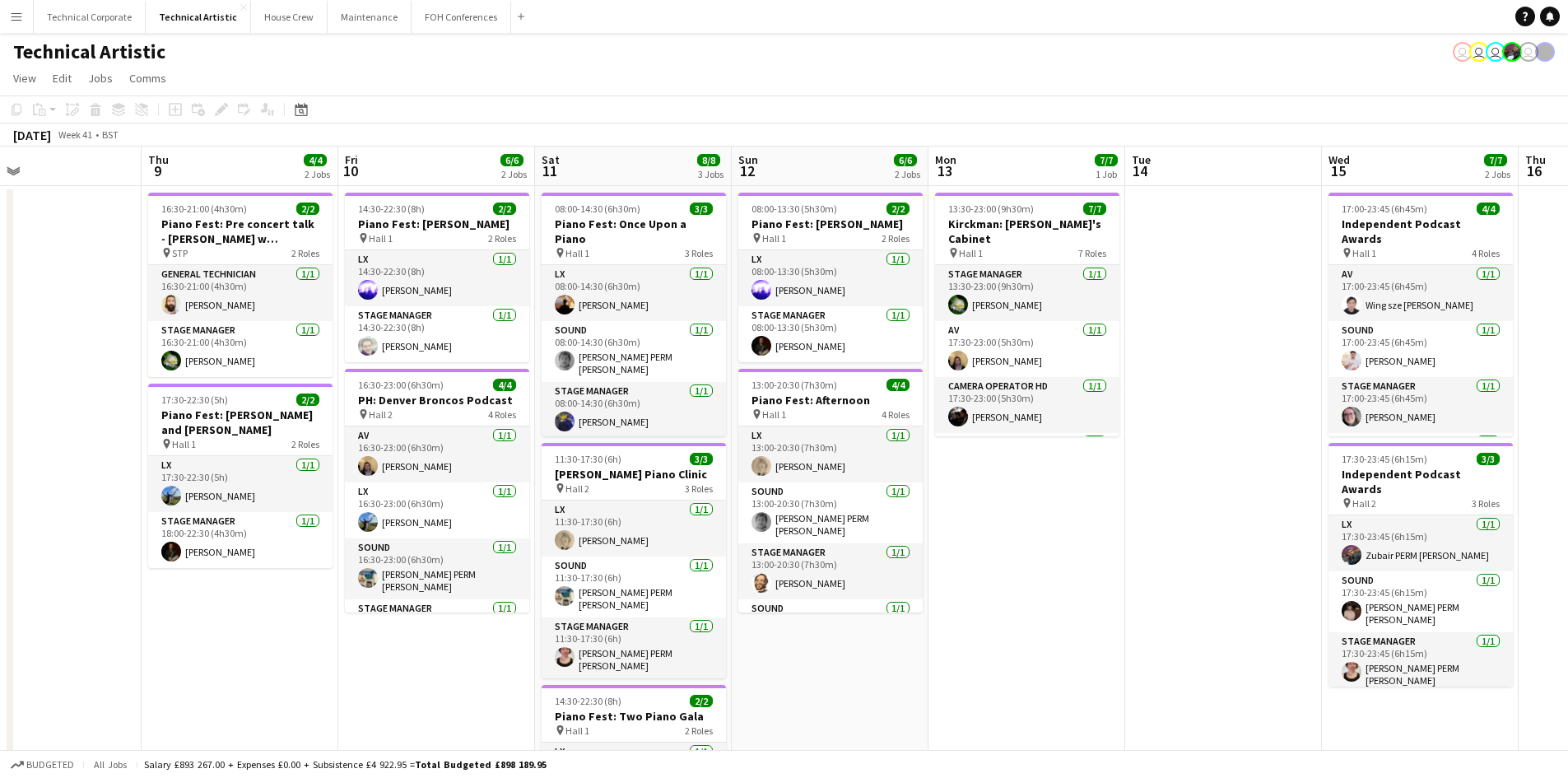
drag, startPoint x: 731, startPoint y: 560, endPoint x: 1004, endPoint y: 571, distance: 273.2
click at [1004, 571] on app-calendar-viewport "Mon 6 Tue 7 Wed 8 Thu 9 4/4 2 Jobs Fri 10 6/6 2 Jobs Sat 11 8/8 3 Jobs Sun 12 6…" at bounding box center [784, 556] width 1568 height 820
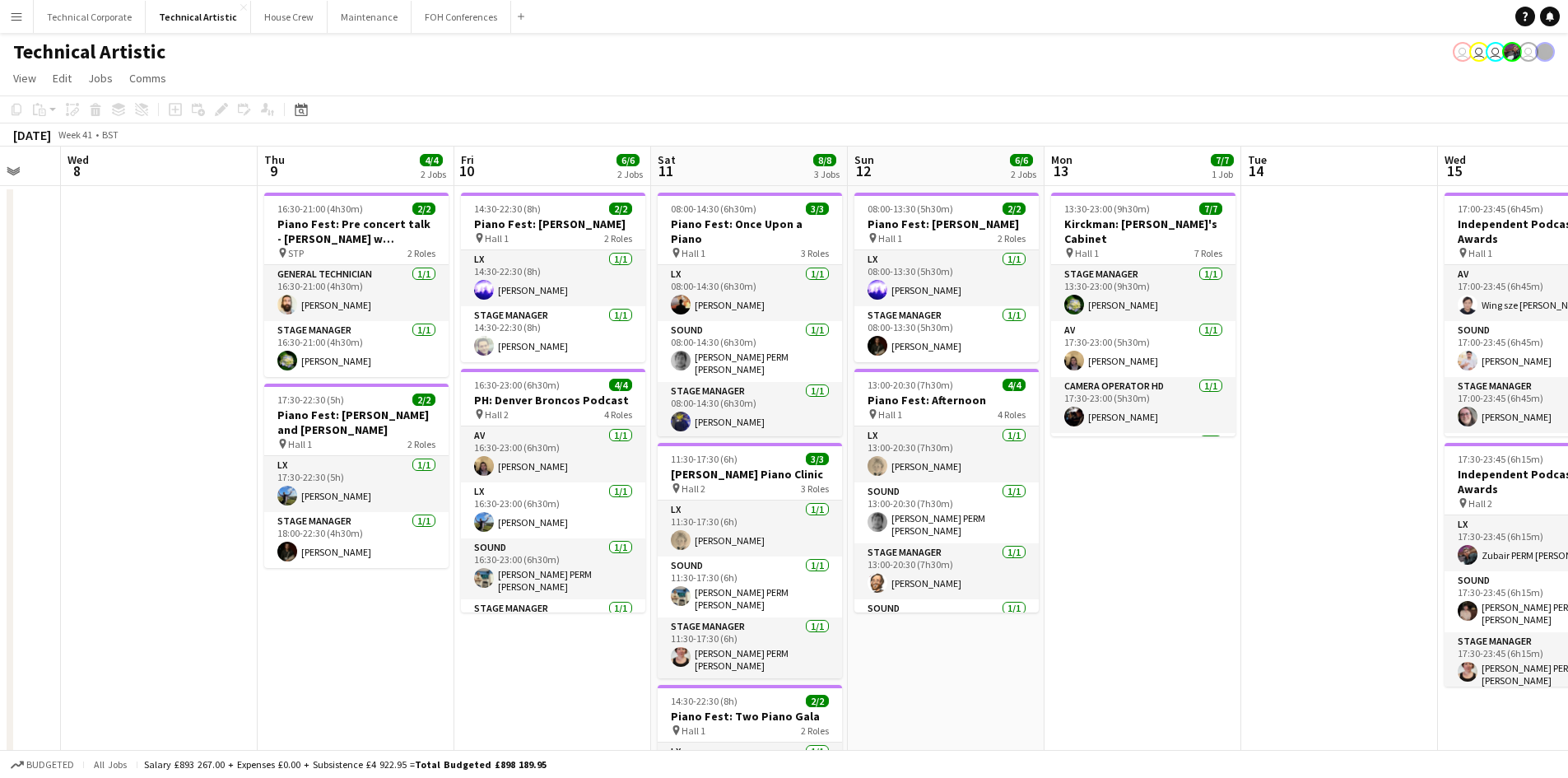
scroll to position [0, 331]
drag, startPoint x: 225, startPoint y: 627, endPoint x: 342, endPoint y: 612, distance: 118.0
click at [342, 612] on app-calendar-viewport "Mon 6 Tue 7 Wed 8 Thu 9 4/4 2 Jobs Fri 10 6/6 2 Jobs Sat 11 8/8 3 Jobs Sun 12 6…" at bounding box center [784, 556] width 1568 height 820
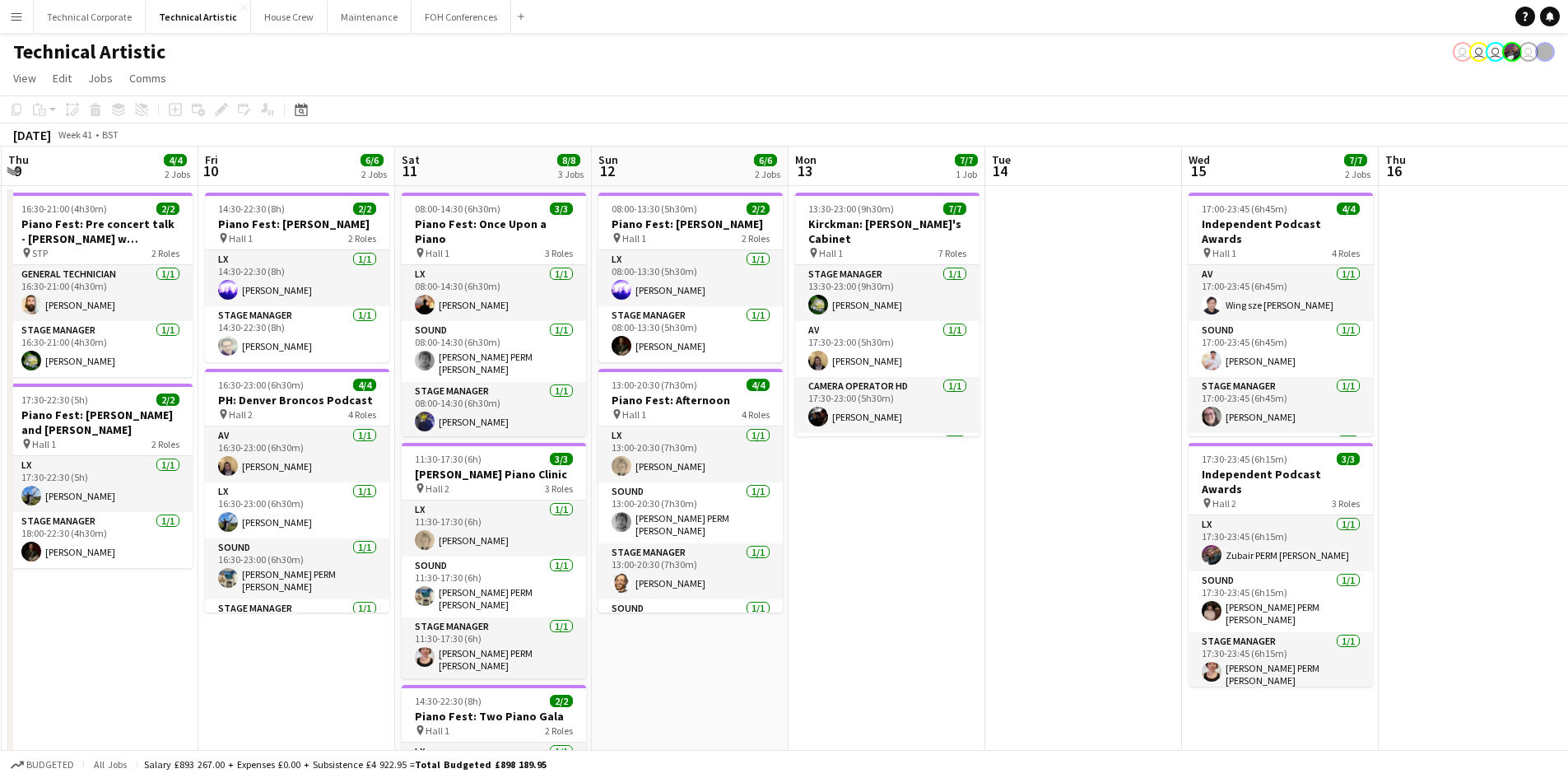
scroll to position [0, 477]
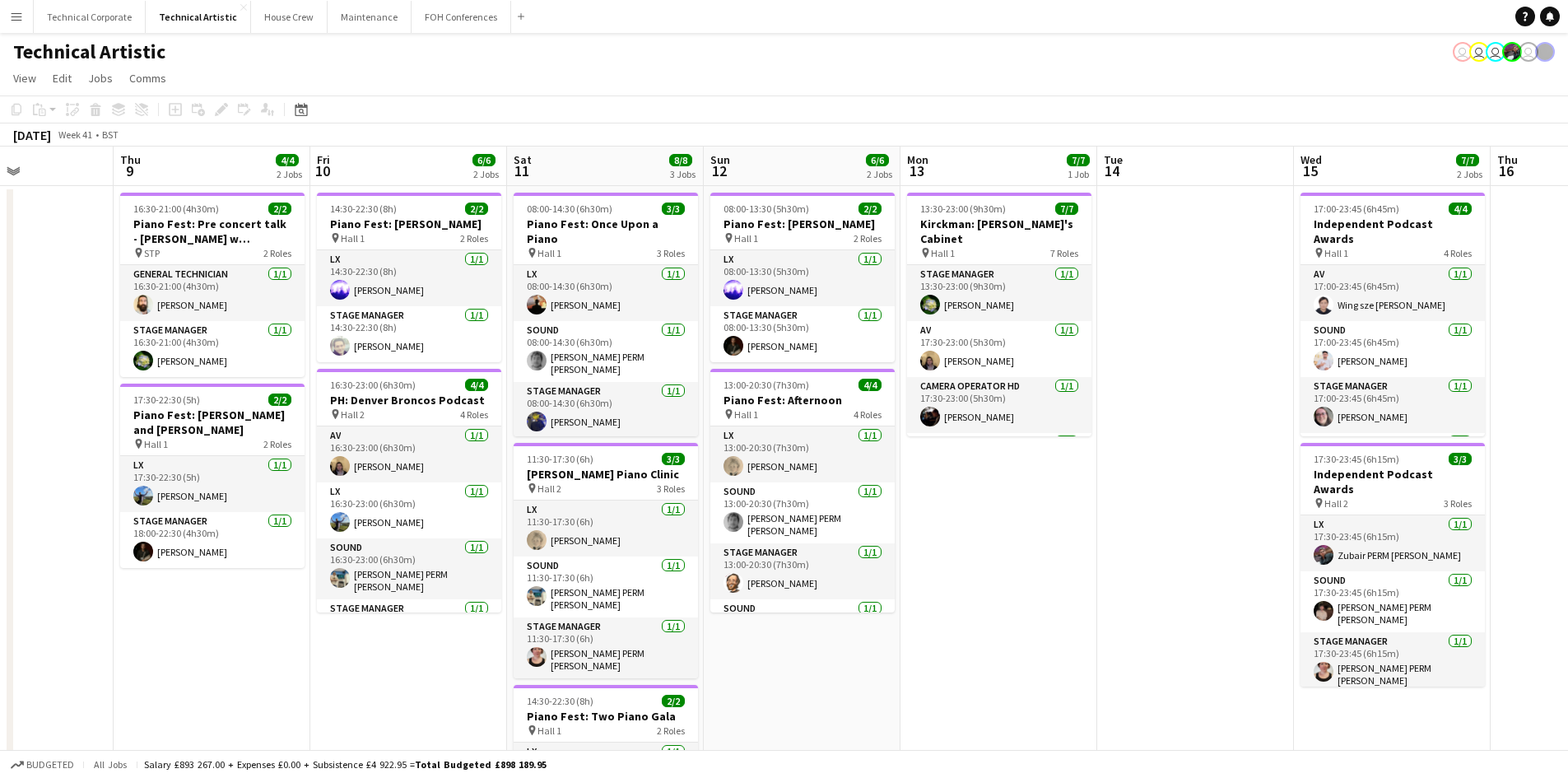
drag, startPoint x: 342, startPoint y: 612, endPoint x: 0, endPoint y: 574, distance: 344.1
click at [0, 574] on app-calendar-viewport "Mon 6 Tue 7 Wed 8 Thu 9 4/4 2 Jobs Fri 10 6/6 2 Jobs Sat 11 8/8 3 Jobs Sun 12 6…" at bounding box center [784, 556] width 1568 height 820
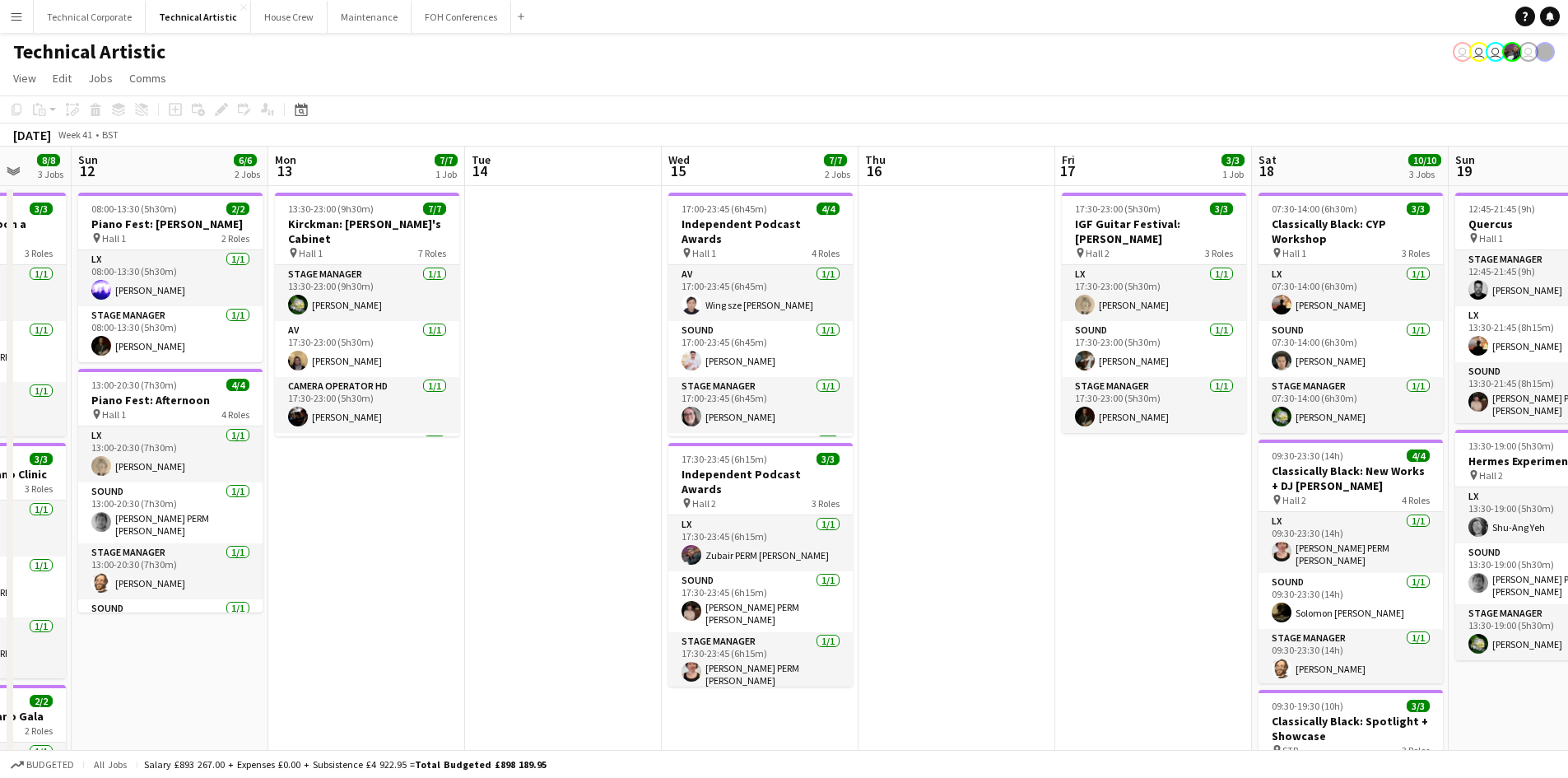
drag, startPoint x: 887, startPoint y: 488, endPoint x: 237, endPoint y: 438, distance: 651.9
click at [237, 438] on app-calendar-viewport "Thu 9 4/4 2 Jobs Fri 10 6/6 2 Jobs Sat 11 8/8 3 Jobs Sun 12 6/6 2 Jobs Mon 13 7…" at bounding box center [784, 556] width 1568 height 820
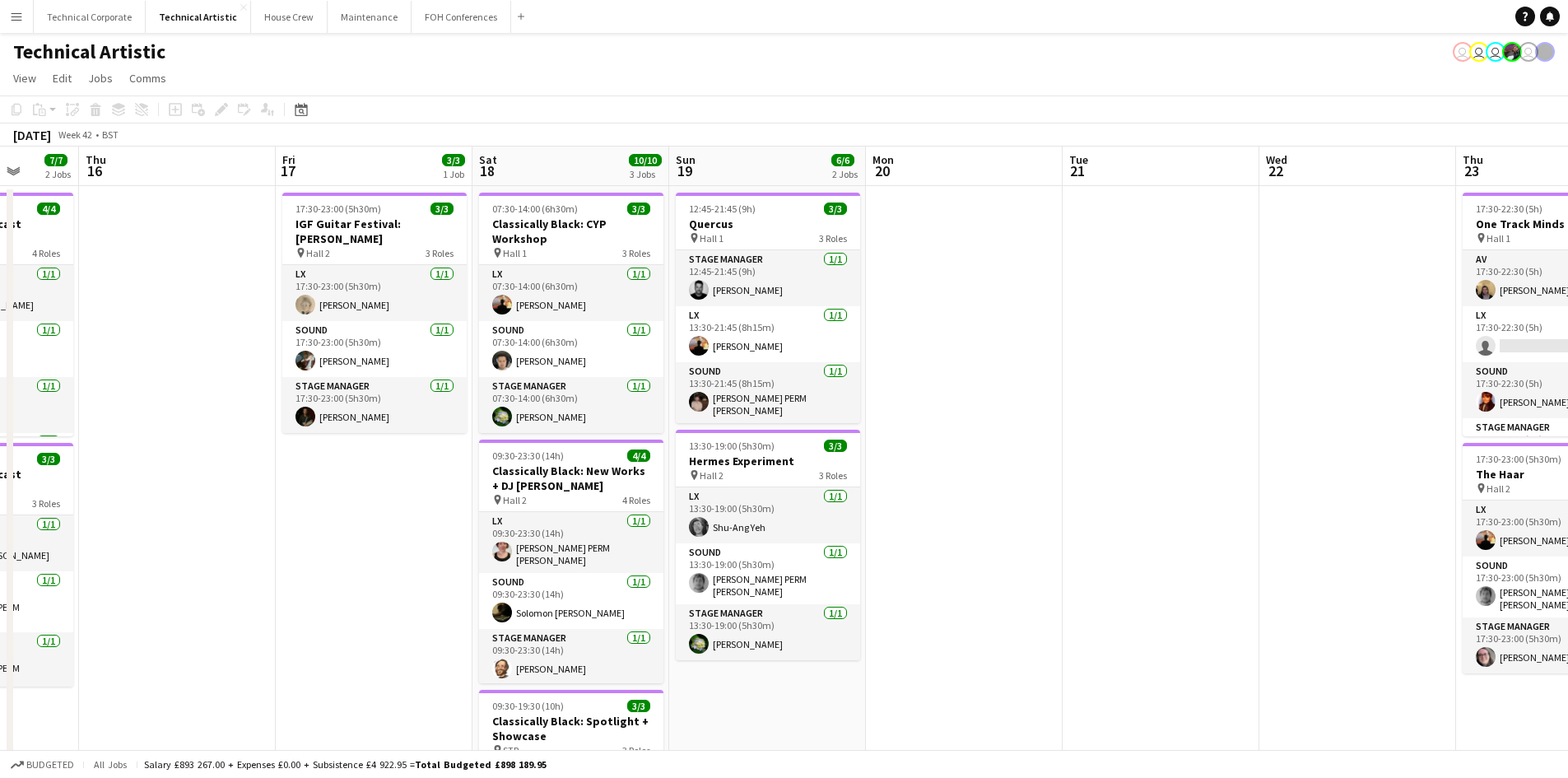
drag, startPoint x: 837, startPoint y: 458, endPoint x: 372, endPoint y: 417, distance: 466.8
click at [372, 417] on app-calendar-viewport "Sun 12 6/6 2 Jobs Mon 13 7/7 1 Job Tue 14 Wed 15 7/7 2 Jobs Thu 16 Fri 17 3/3 1…" at bounding box center [784, 556] width 1568 height 820
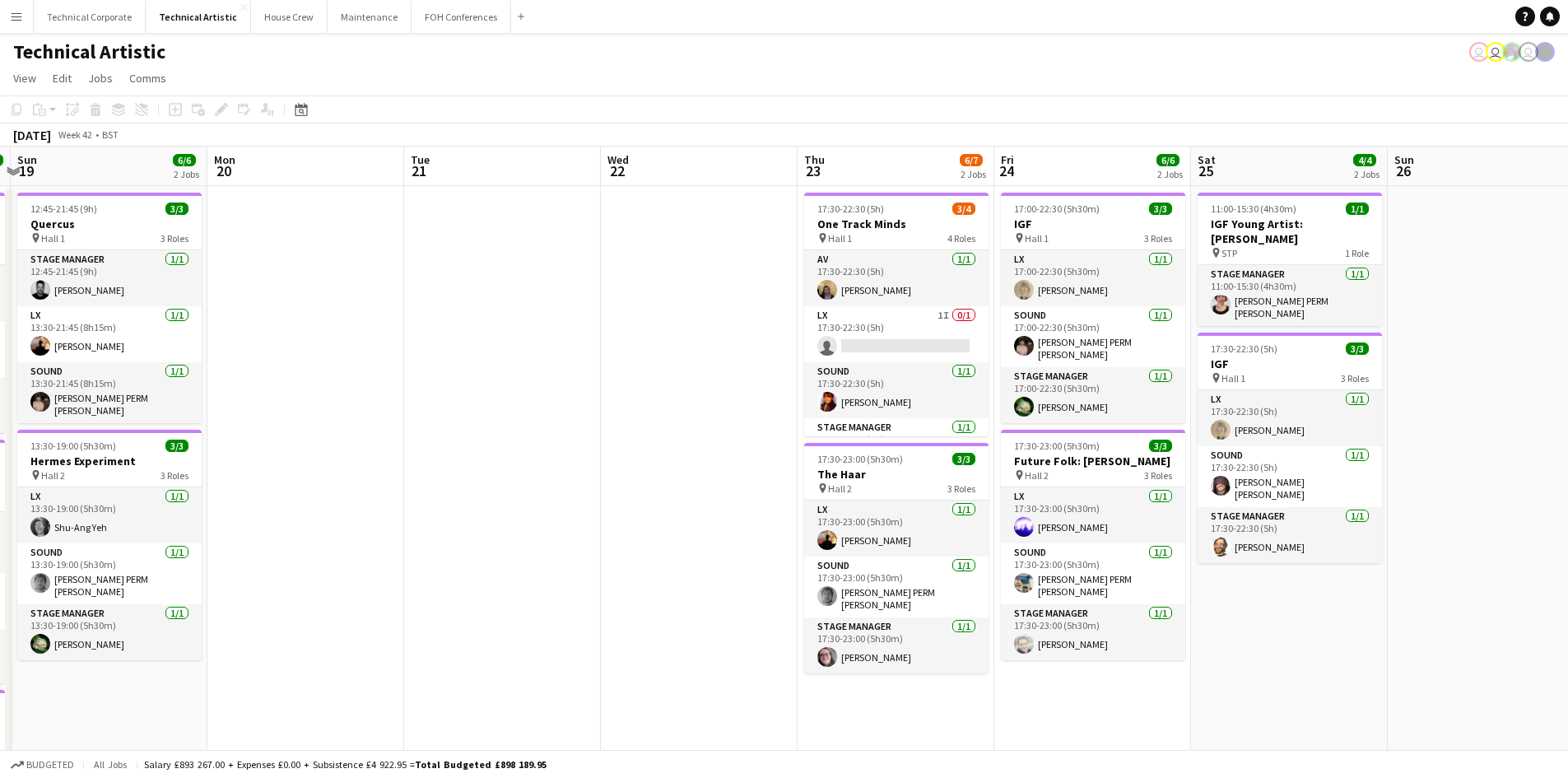
scroll to position [0, 606]
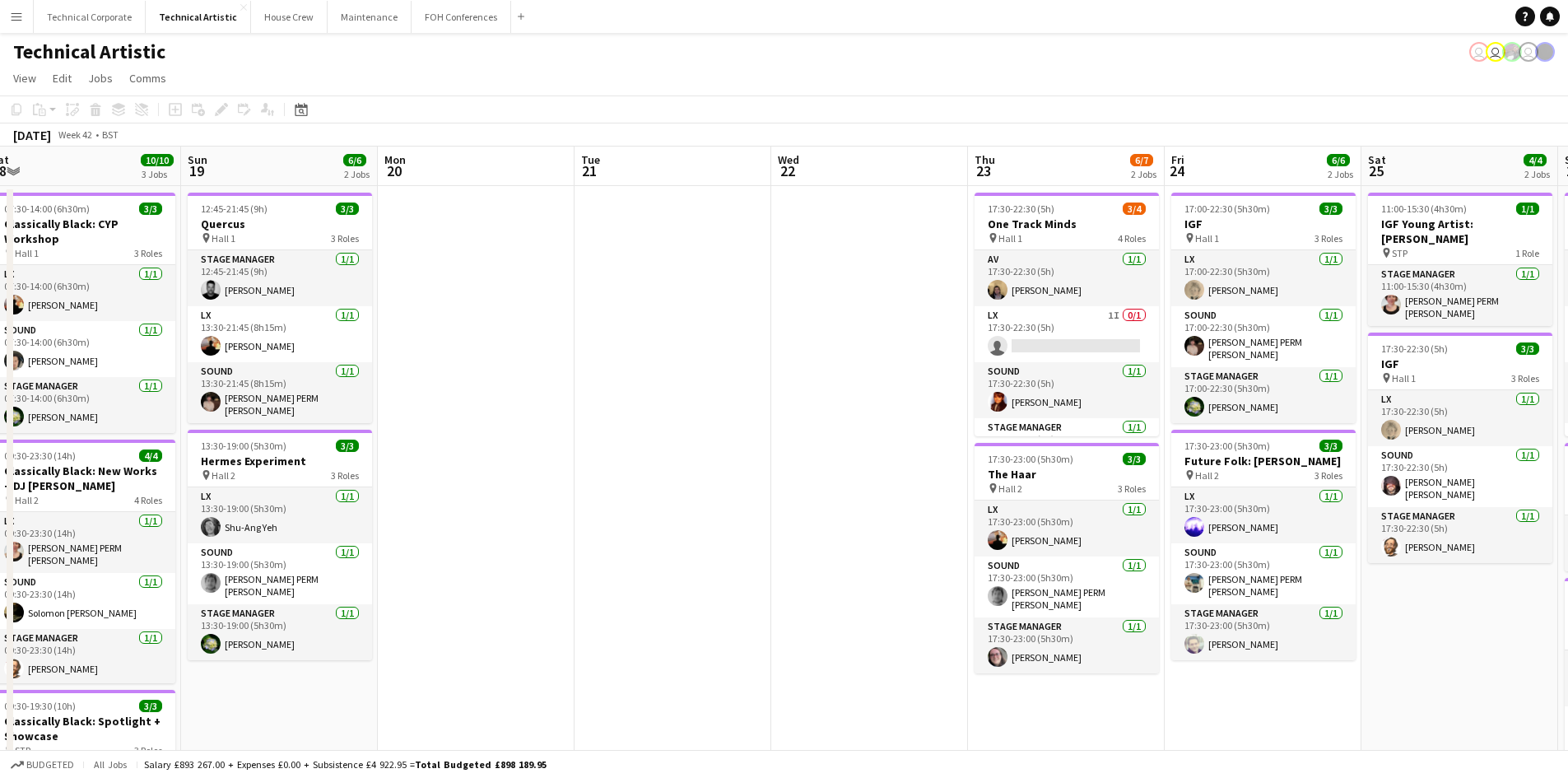
drag, startPoint x: 988, startPoint y: 463, endPoint x: 513, endPoint y: 479, distance: 475.3
click at [513, 479] on app-calendar-viewport "Wed 15 7/7 2 Jobs Thu 16 Fri 17 3/3 1 Job Sat 18 10/10 3 Jobs Sun 19 6/6 2 Jobs…" at bounding box center [784, 618] width 1568 height 944
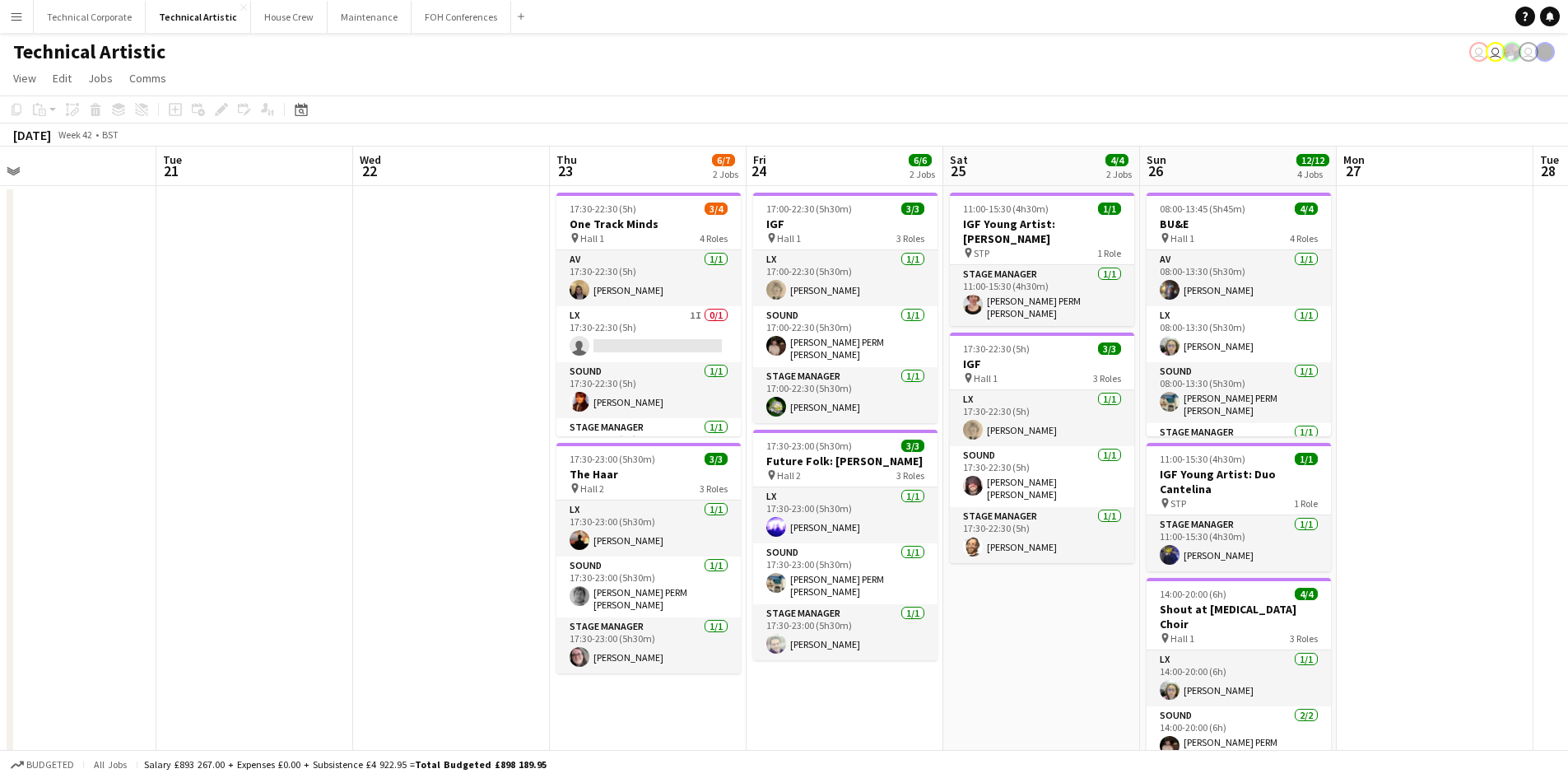
drag, startPoint x: 600, startPoint y: 451, endPoint x: 334, endPoint y: 459, distance: 266.1
click at [334, 459] on app-calendar-viewport "Fri 17 3/3 1 Job Sat 18 10/10 3 Jobs Sun 19 6/6 2 Jobs Mon 20 Tue 21 Wed 22 Thu…" at bounding box center [784, 618] width 1568 height 944
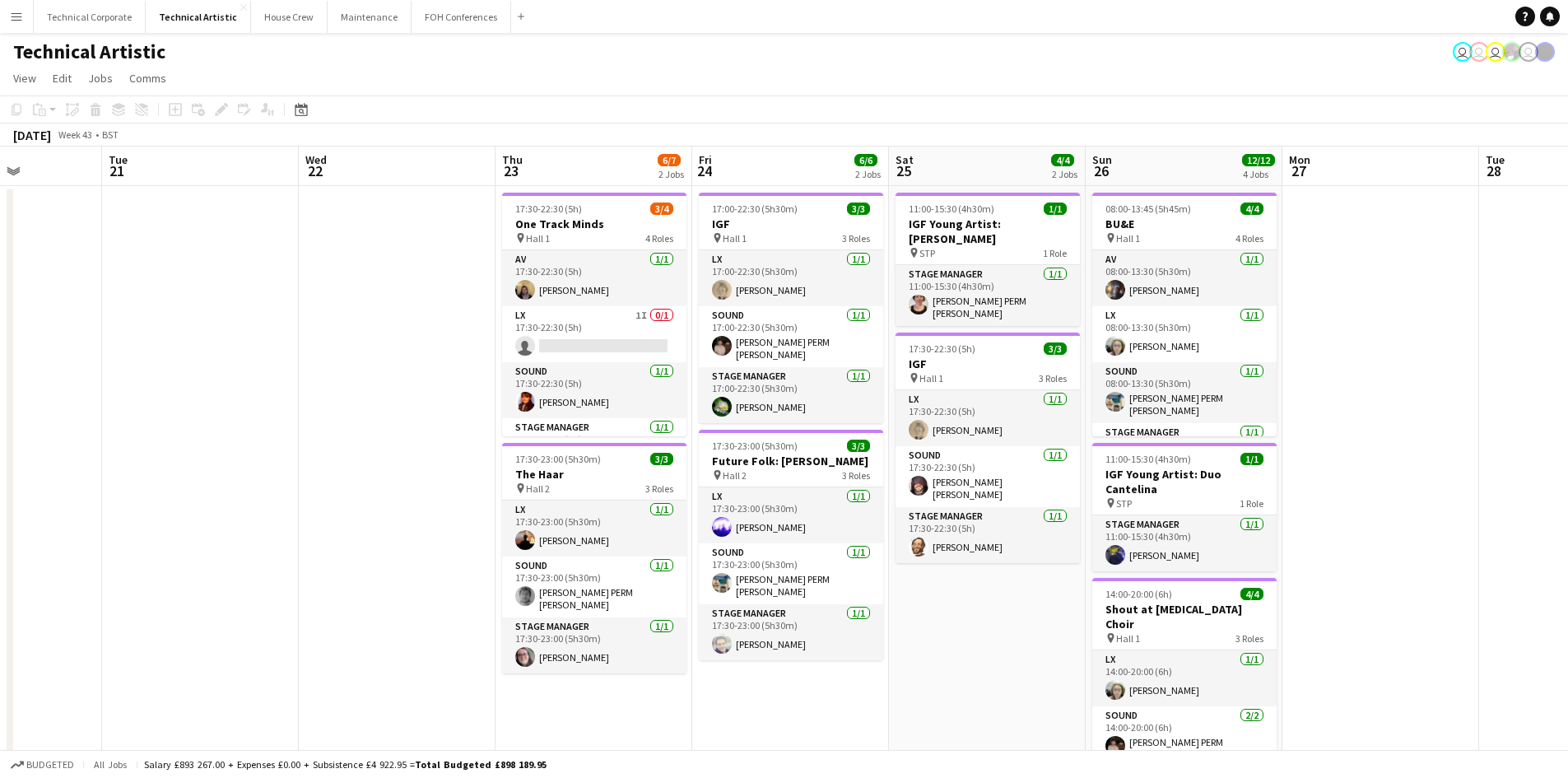
scroll to position [0, 558]
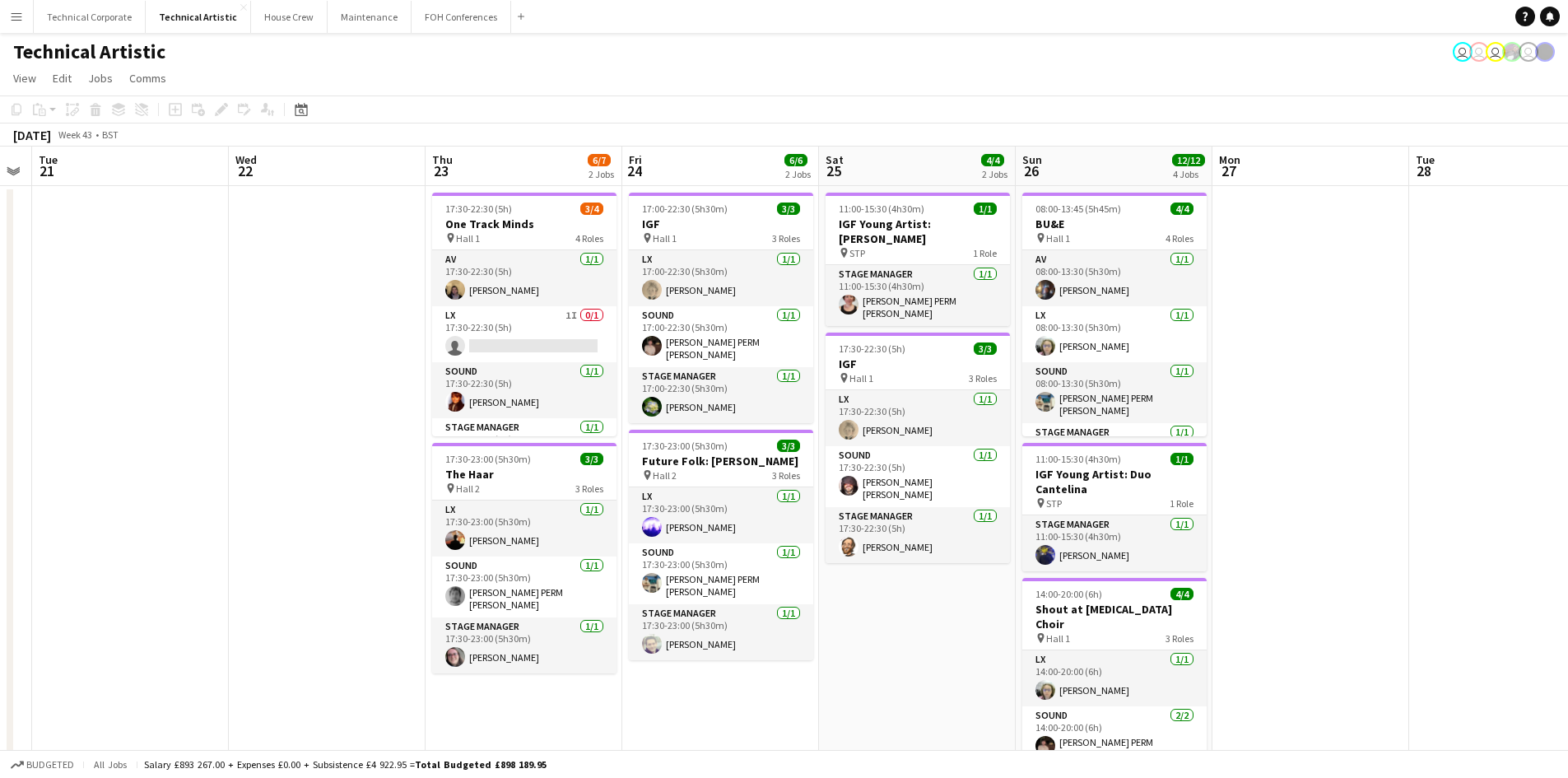
drag, startPoint x: 703, startPoint y: 398, endPoint x: 427, endPoint y: 405, distance: 276.1
click at [427, 405] on app-calendar-viewport "Sat 18 10/10 3 Jobs Sun 19 6/6 2 Jobs Mon 20 Tue 21 Wed 22 Thu 23 6/7 2 Jobs Fr…" at bounding box center [784, 618] width 1568 height 944
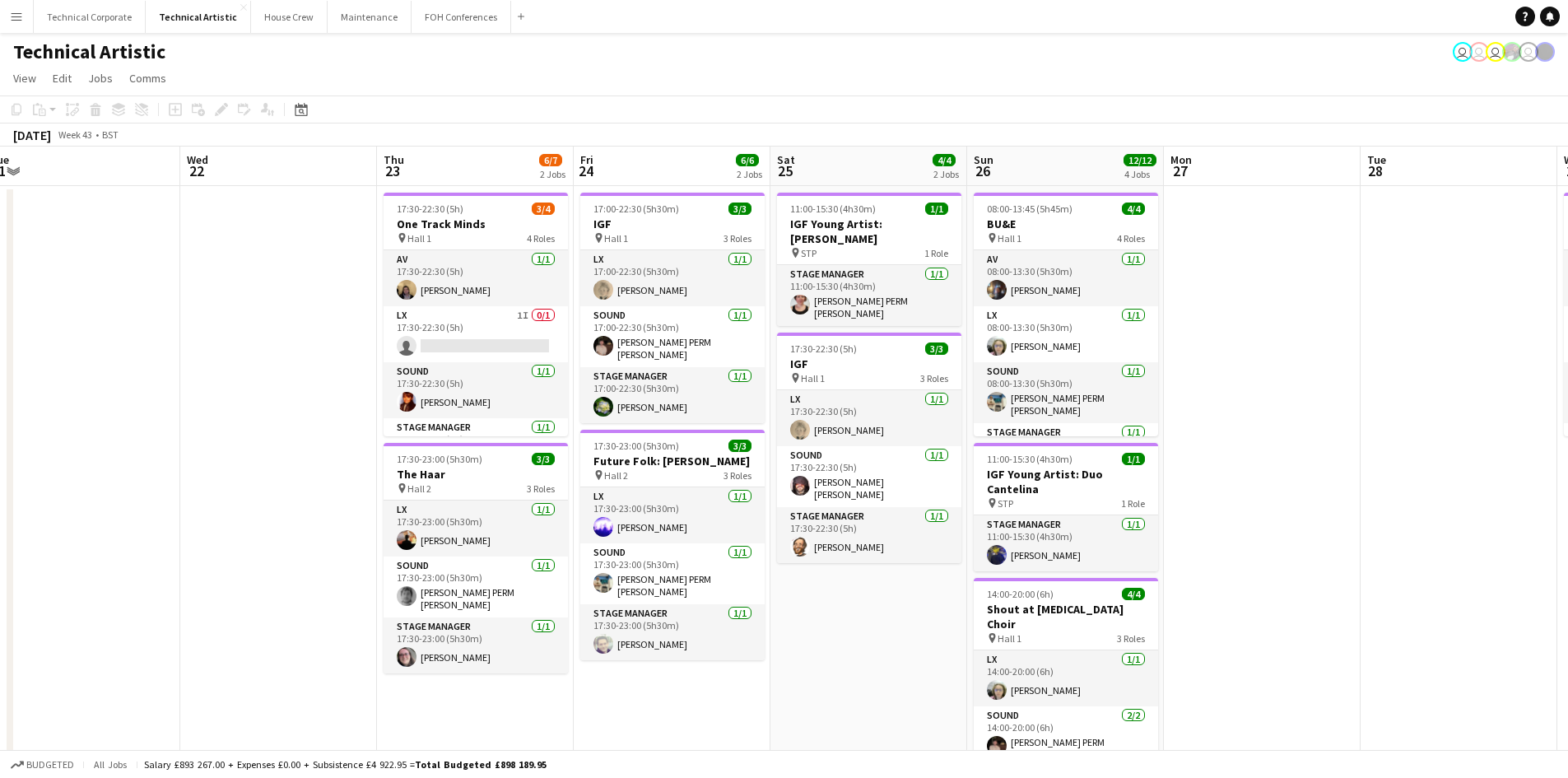
scroll to position [0, 541]
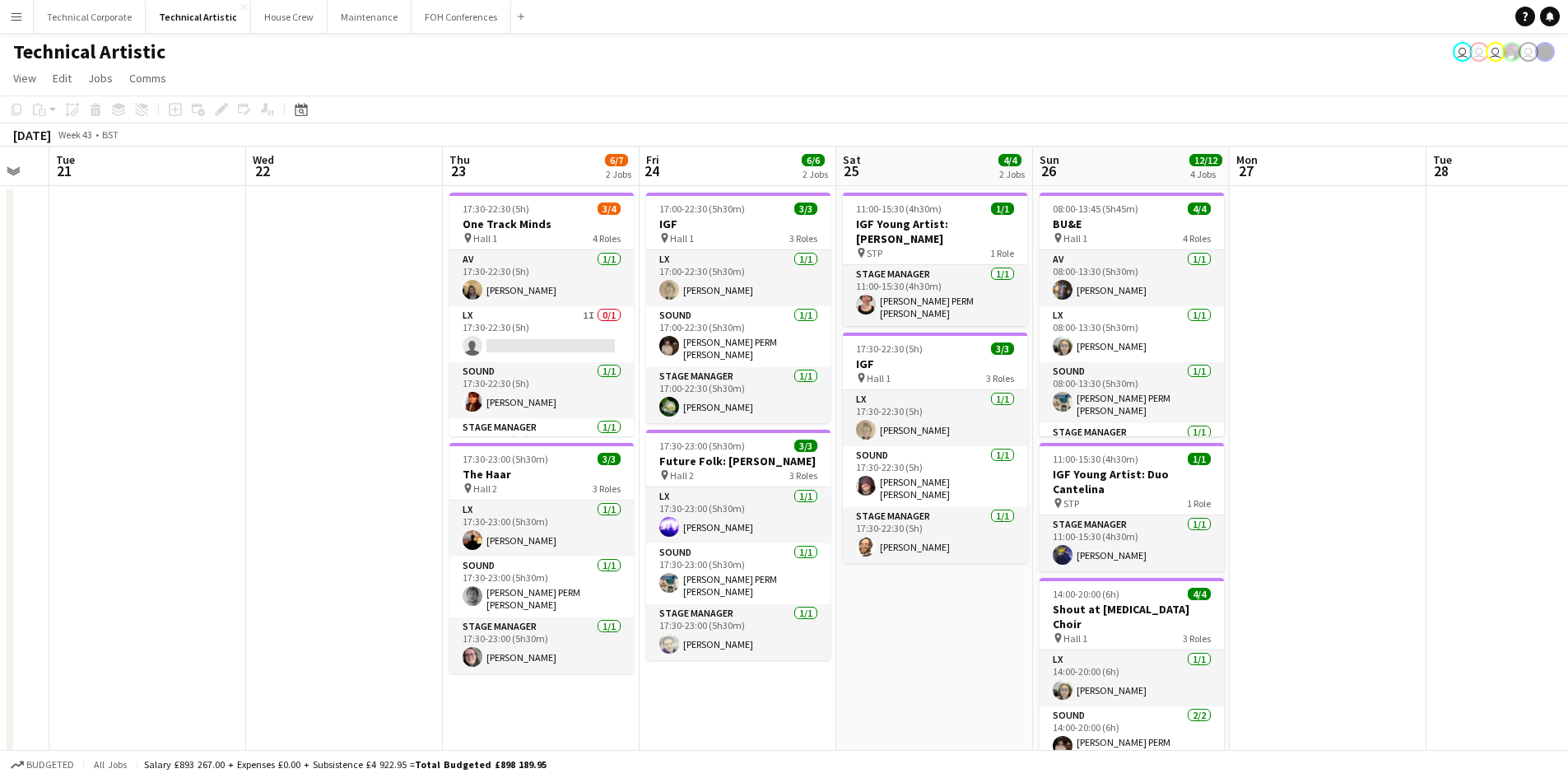
drag, startPoint x: 943, startPoint y: 619, endPoint x: 370, endPoint y: 545, distance: 577.8
click at [370, 545] on app-calendar-viewport "Sat 18 10/10 3 Jobs Sun 19 6/6 2 Jobs Mon 20 Tue 21 Wed 22 Thu 23 6/7 2 Jobs Fr…" at bounding box center [784, 618] width 1568 height 944
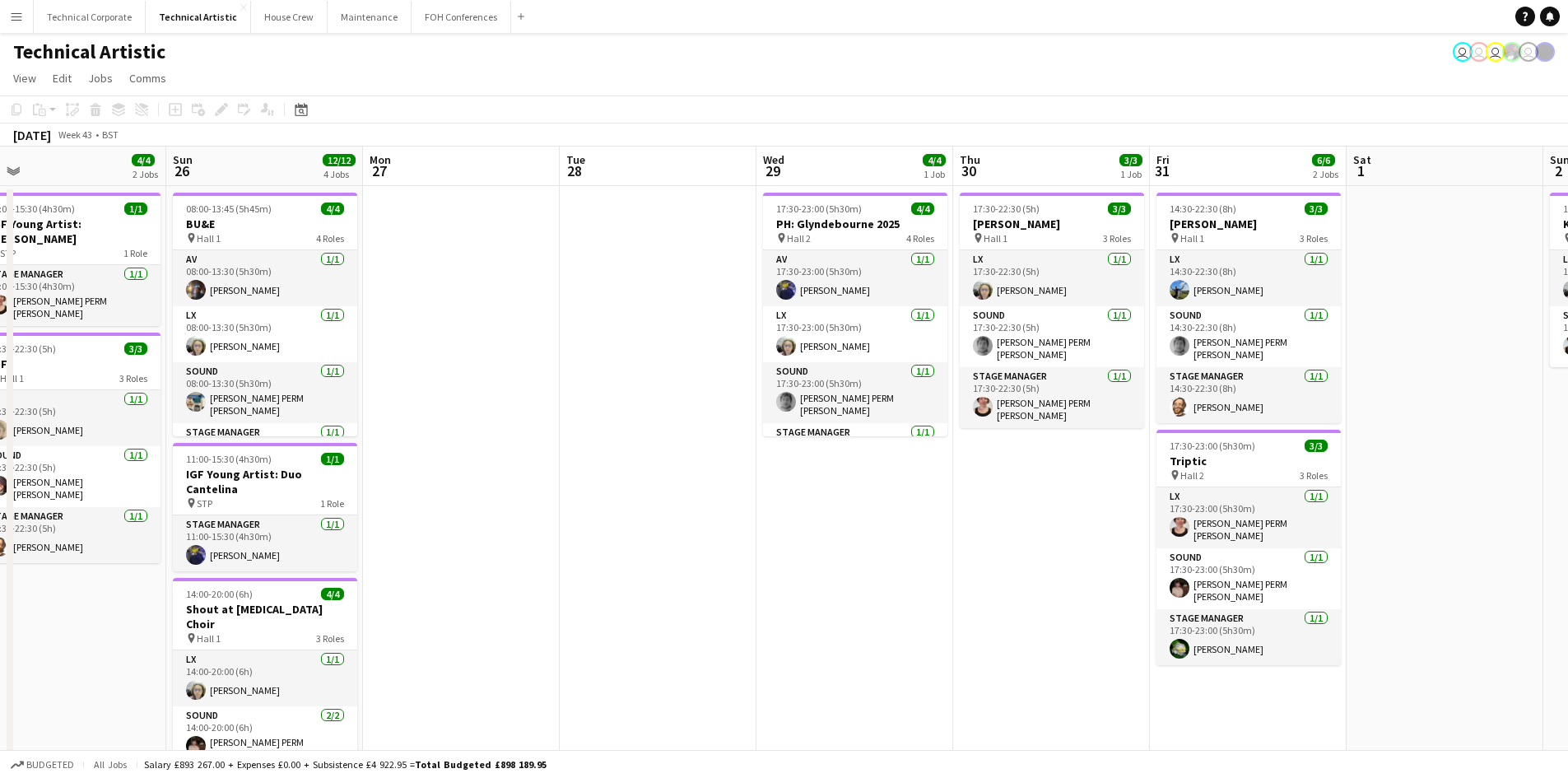
scroll to position [0, 653]
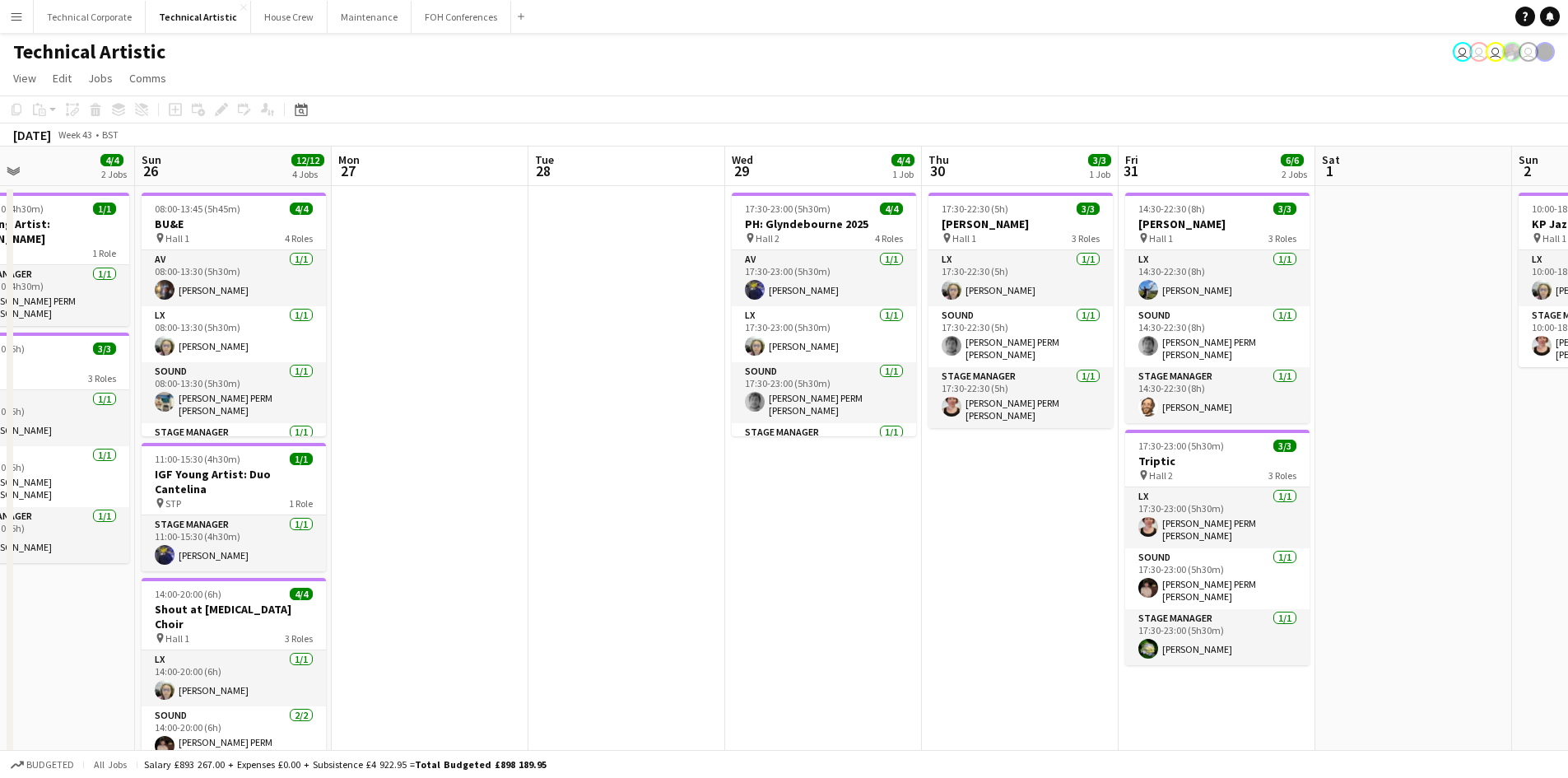
drag, startPoint x: 818, startPoint y: 365, endPoint x: 508, endPoint y: 389, distance: 310.9
click at [509, 389] on app-calendar-viewport "Wed 22 Thu 23 6/7 2 Jobs Fri 24 6/6 2 Jobs Sat 25 4/4 2 Jobs Sun 26 12/12 4 Job…" at bounding box center [784, 618] width 1568 height 944
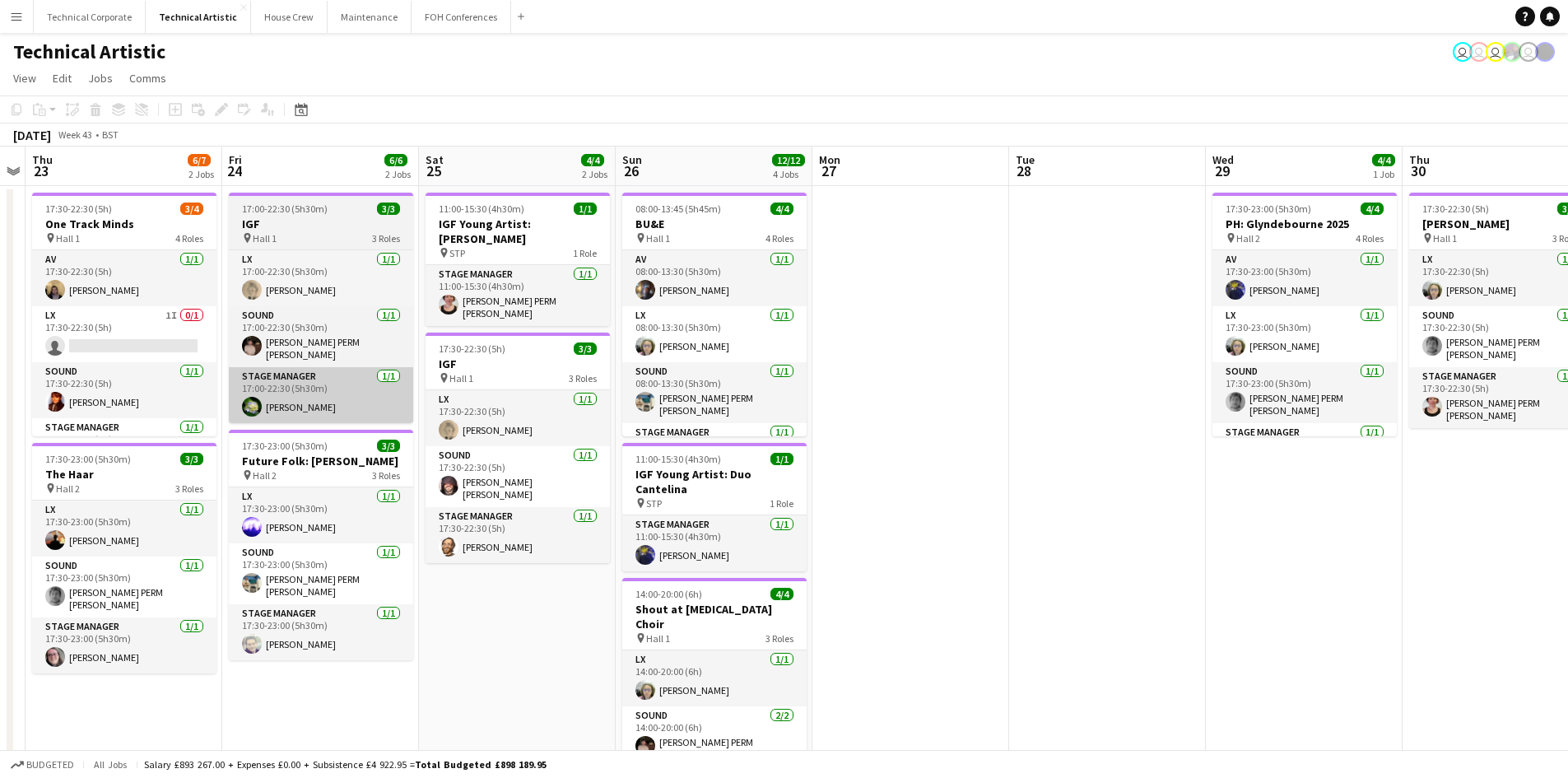
drag, startPoint x: 419, startPoint y: 363, endPoint x: 630, endPoint y: 395, distance: 213.4
click at [1145, 395] on app-calendar-viewport "Mon 20 Tue 21 Wed 22 Thu 23 6/7 2 Jobs Fri 24 6/6 2 Jobs Sat 25 4/4 2 Jobs Sun …" at bounding box center [784, 618] width 1568 height 944
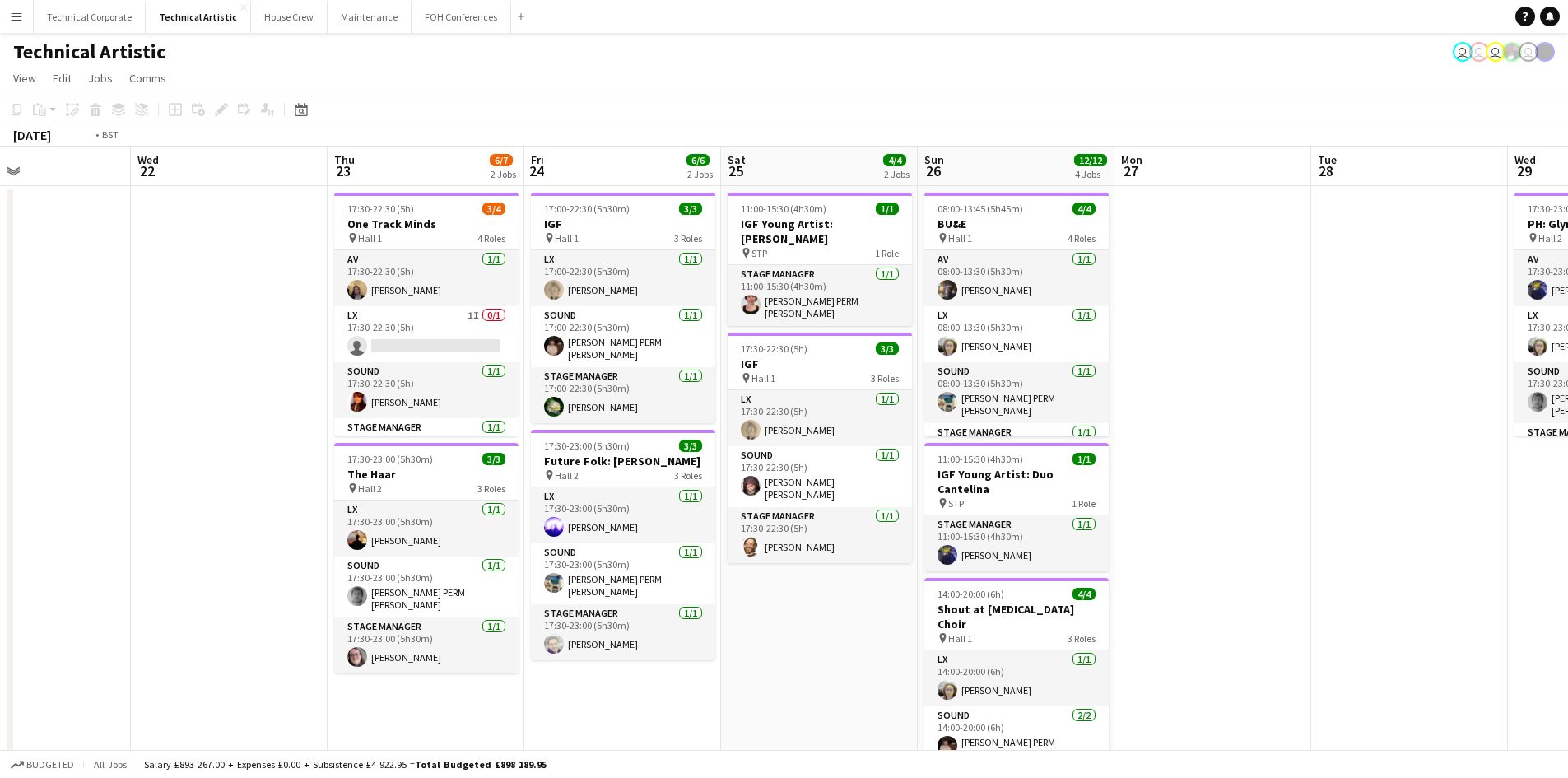
drag, startPoint x: 200, startPoint y: 364, endPoint x: 671, endPoint y: 352, distance: 471.2
click at [671, 352] on app-calendar-viewport "Sun 19 6/6 2 Jobs Mon 20 Tue 21 Wed 22 Thu 23 6/7 2 Jobs Fri 24 6/6 2 Jobs Sat …" at bounding box center [784, 618] width 1568 height 944
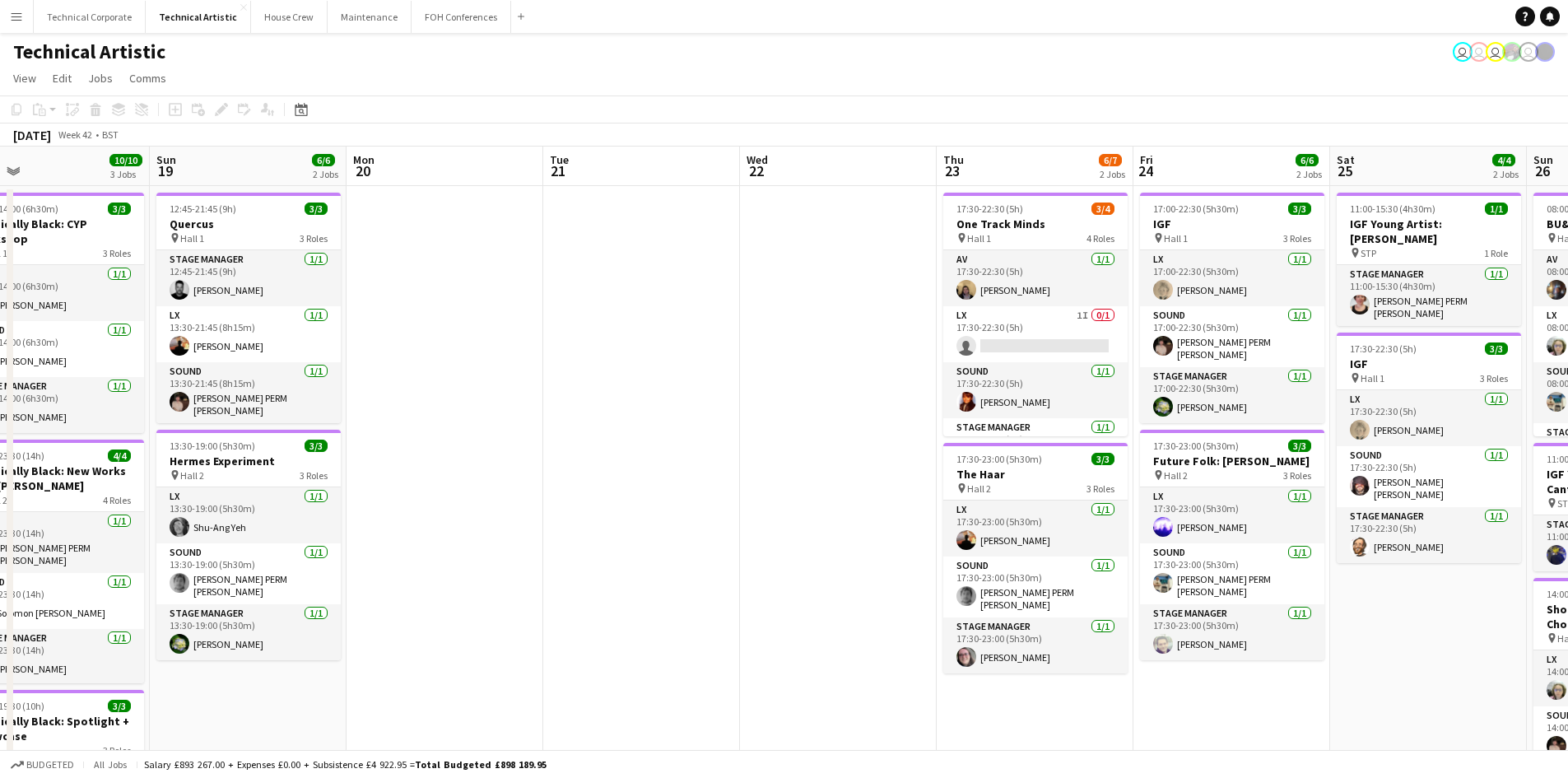
scroll to position [0, 500]
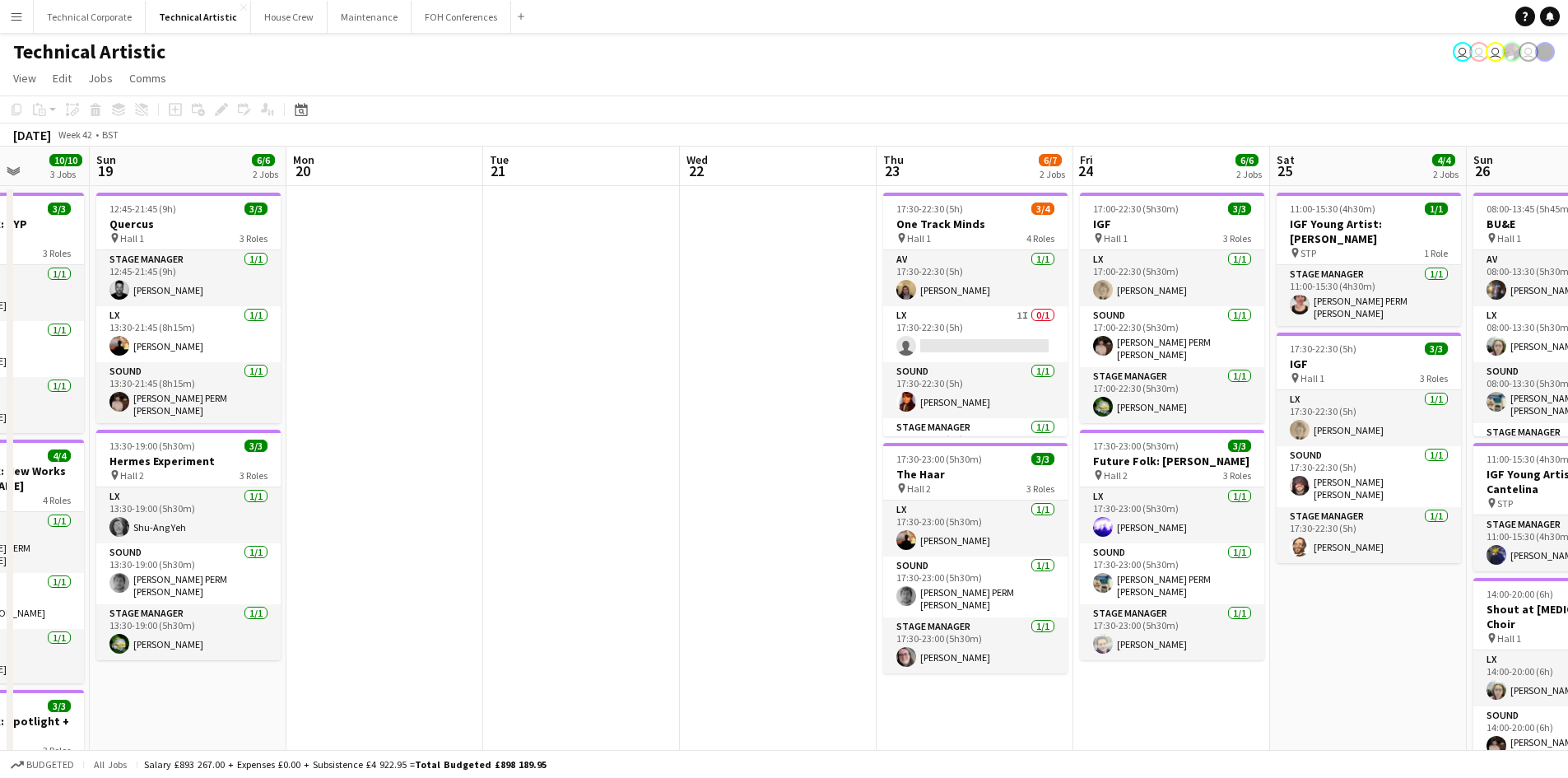
drag, startPoint x: 312, startPoint y: 297, endPoint x: 447, endPoint y: 297, distance: 135.0
click at [447, 297] on app-calendar-viewport "Thu 16 Fri 17 3/3 1 Job Sat 18 10/10 3 Jobs Sun 19 6/6 2 Jobs Mon 20 Tue 21 Wed…" at bounding box center [784, 618] width 1568 height 944
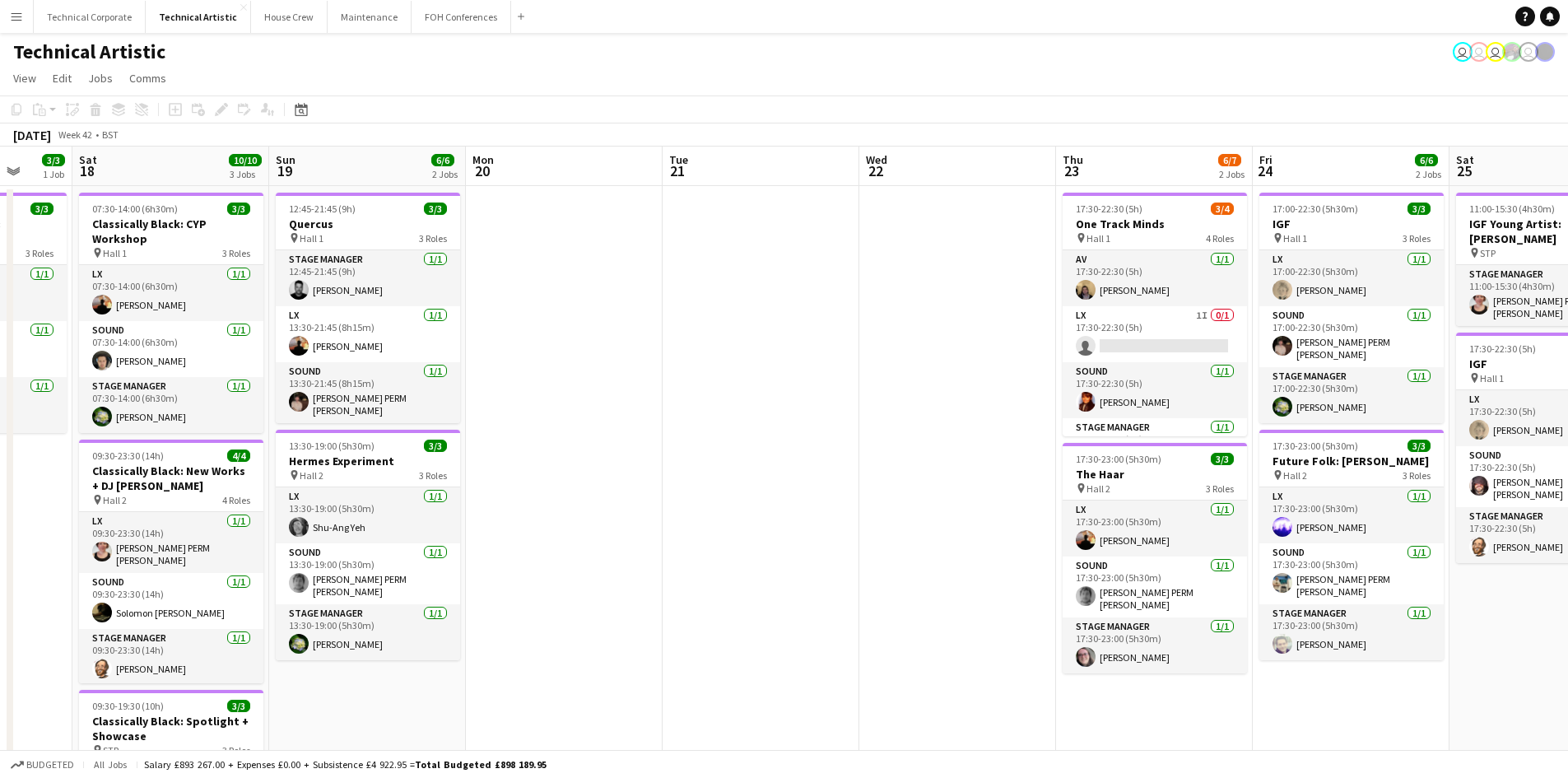
drag, startPoint x: 403, startPoint y: 321, endPoint x: 582, endPoint y: 374, distance: 186.7
click at [582, 374] on app-calendar-viewport "Wed 15 7/7 2 Jobs Thu 16 Fri 17 3/3 1 Job Sat 18 10/10 3 Jobs Sun 19 6/6 2 Jobs…" at bounding box center [784, 618] width 1568 height 944
drag, startPoint x: 578, startPoint y: 378, endPoint x: 1258, endPoint y: 387, distance: 680.1
click at [1258, 388] on app-calendar-viewport "Wed 15 7/7 2 Jobs Thu 16 Fri 17 3/3 1 Job Sat 18 10/10 3 Jobs Sun 19 6/6 2 Jobs…" at bounding box center [784, 618] width 1568 height 944
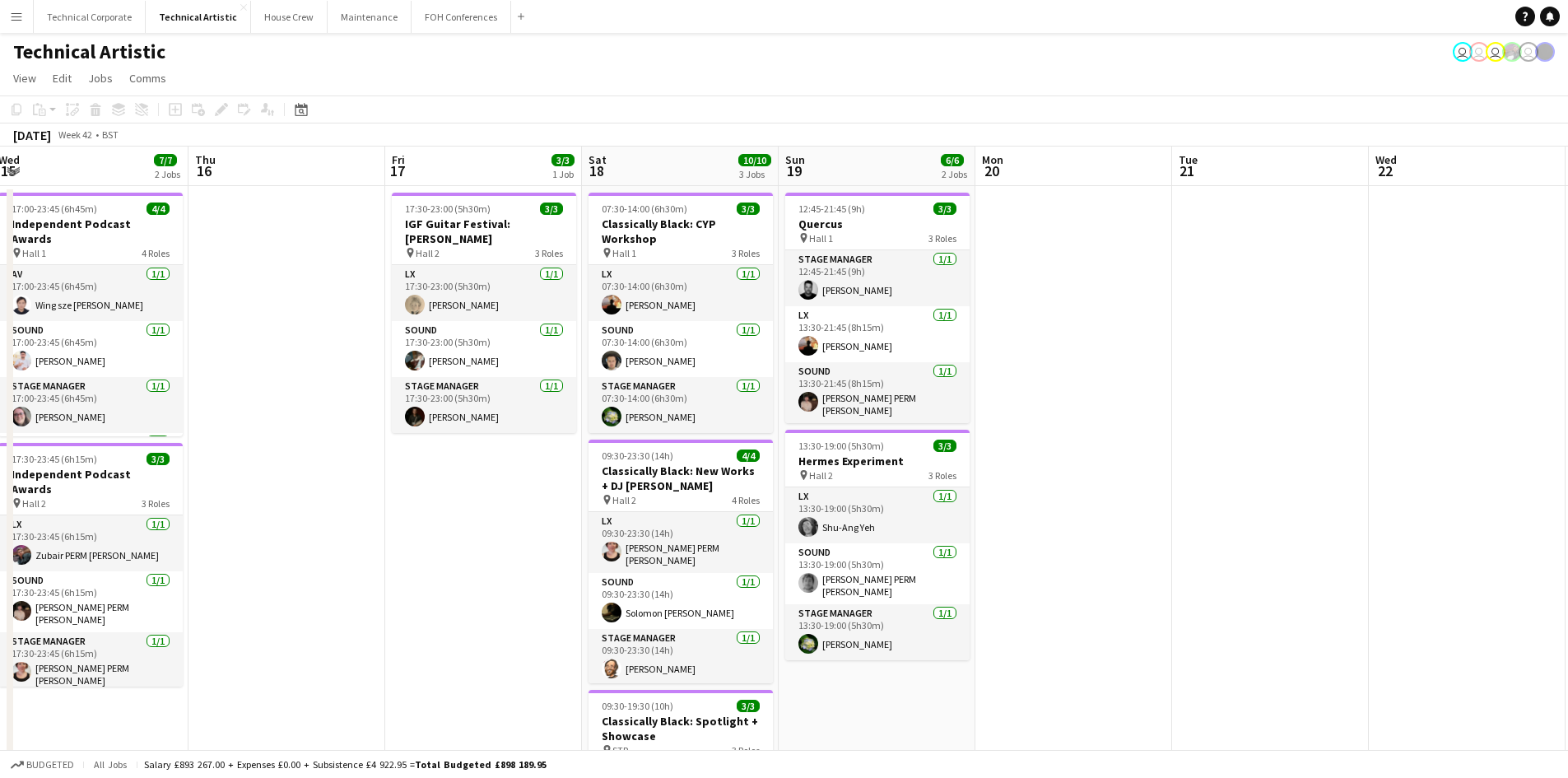
drag, startPoint x: 1266, startPoint y: 425, endPoint x: 300, endPoint y: 450, distance: 966.3
click at [300, 450] on app-calendar-viewport "Sun 12 6/6 2 Jobs Mon 13 7/7 1 Job Tue 14 Wed 15 7/7 2 Jobs Thu 16 Fri 17 3/3 1…" at bounding box center [784, 618] width 1568 height 944
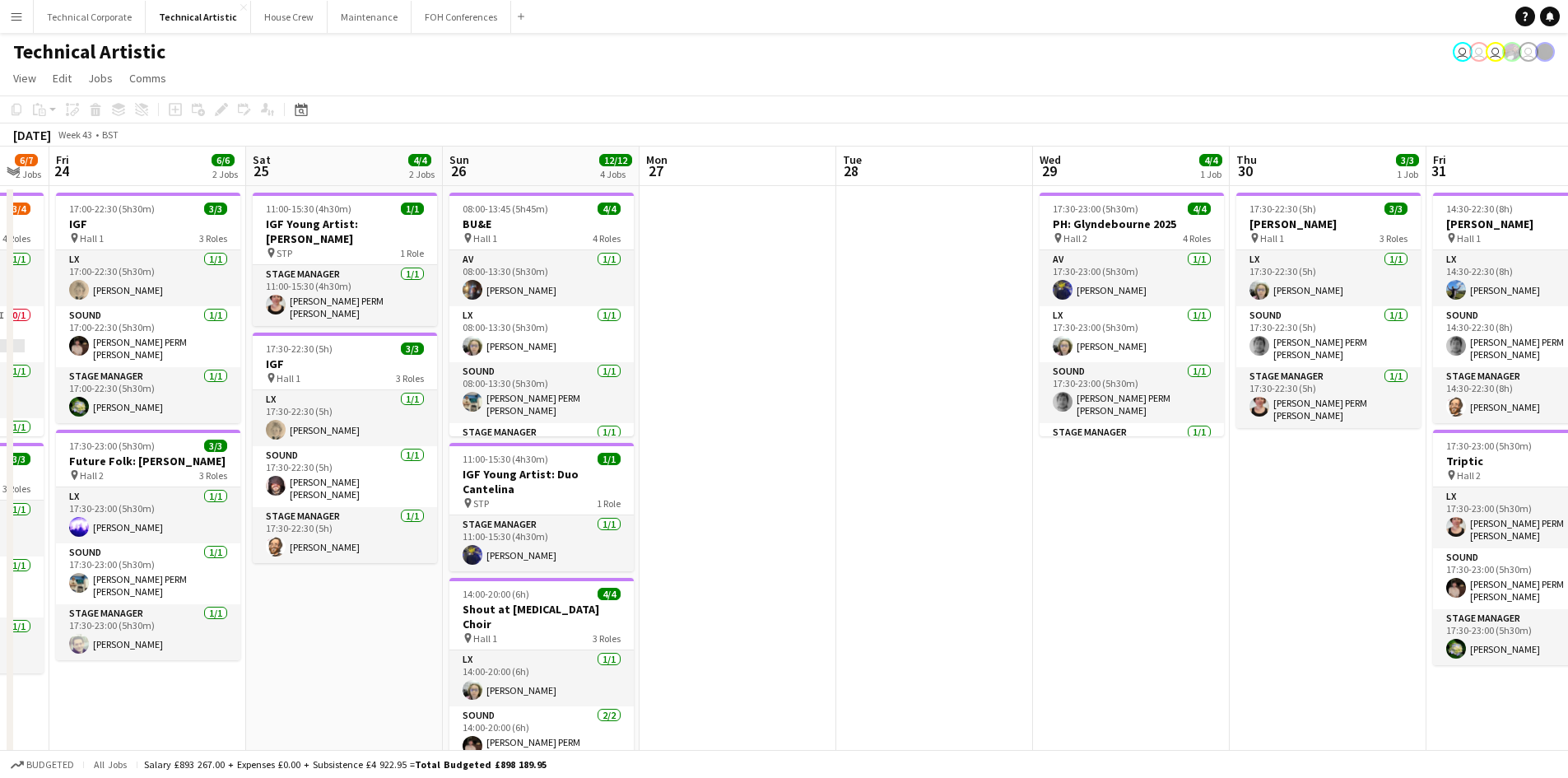
drag, startPoint x: 664, startPoint y: 439, endPoint x: 166, endPoint y: 439, distance: 498.0
click at [166, 439] on app-calendar-viewport "Tue 21 Wed 22 Thu 23 6/7 2 Jobs Fri 24 6/6 2 Jobs Sat 25 4/4 2 Jobs Sun 26 12/1…" at bounding box center [784, 618] width 1568 height 944
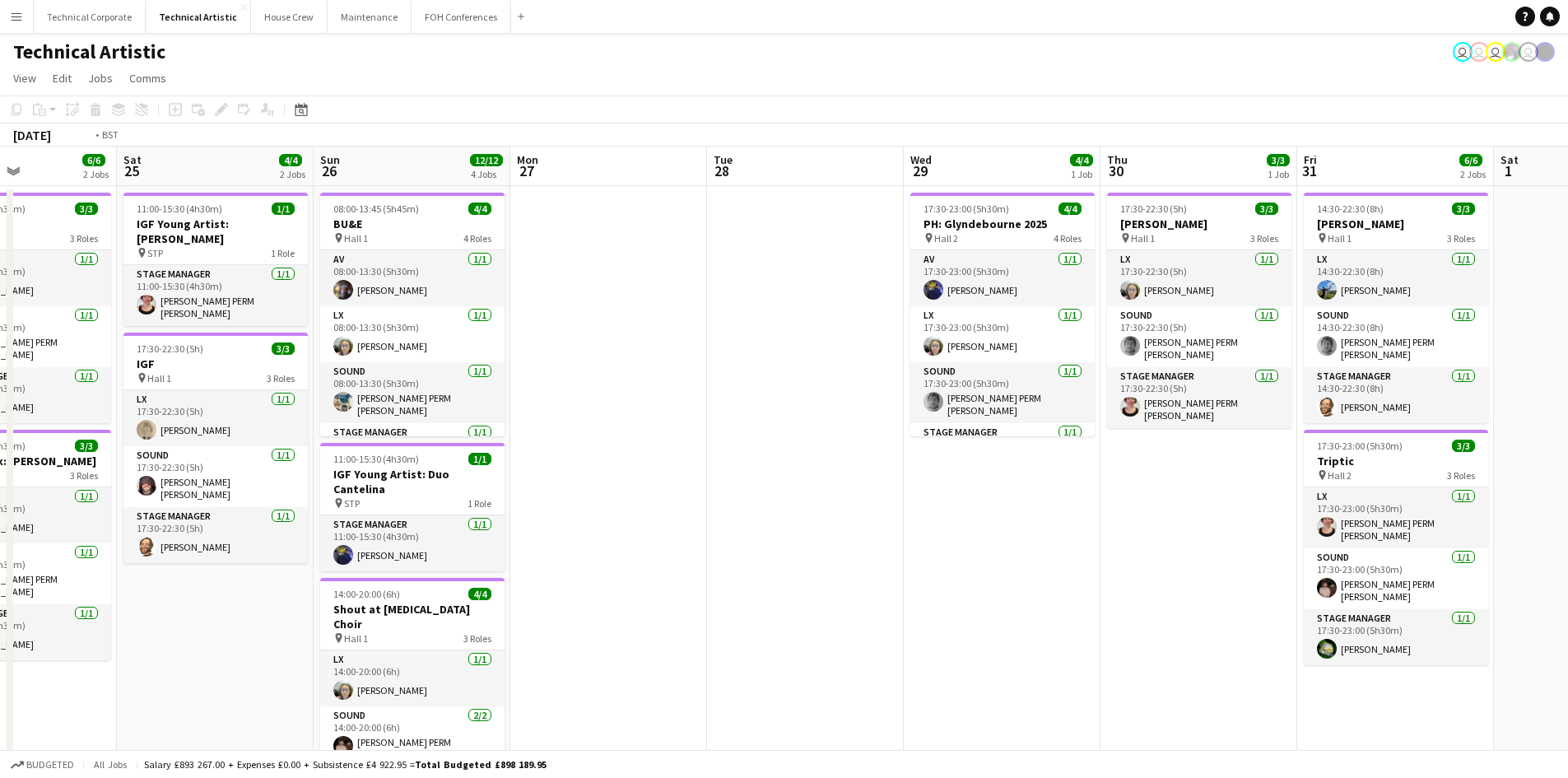
scroll to position [0, 605]
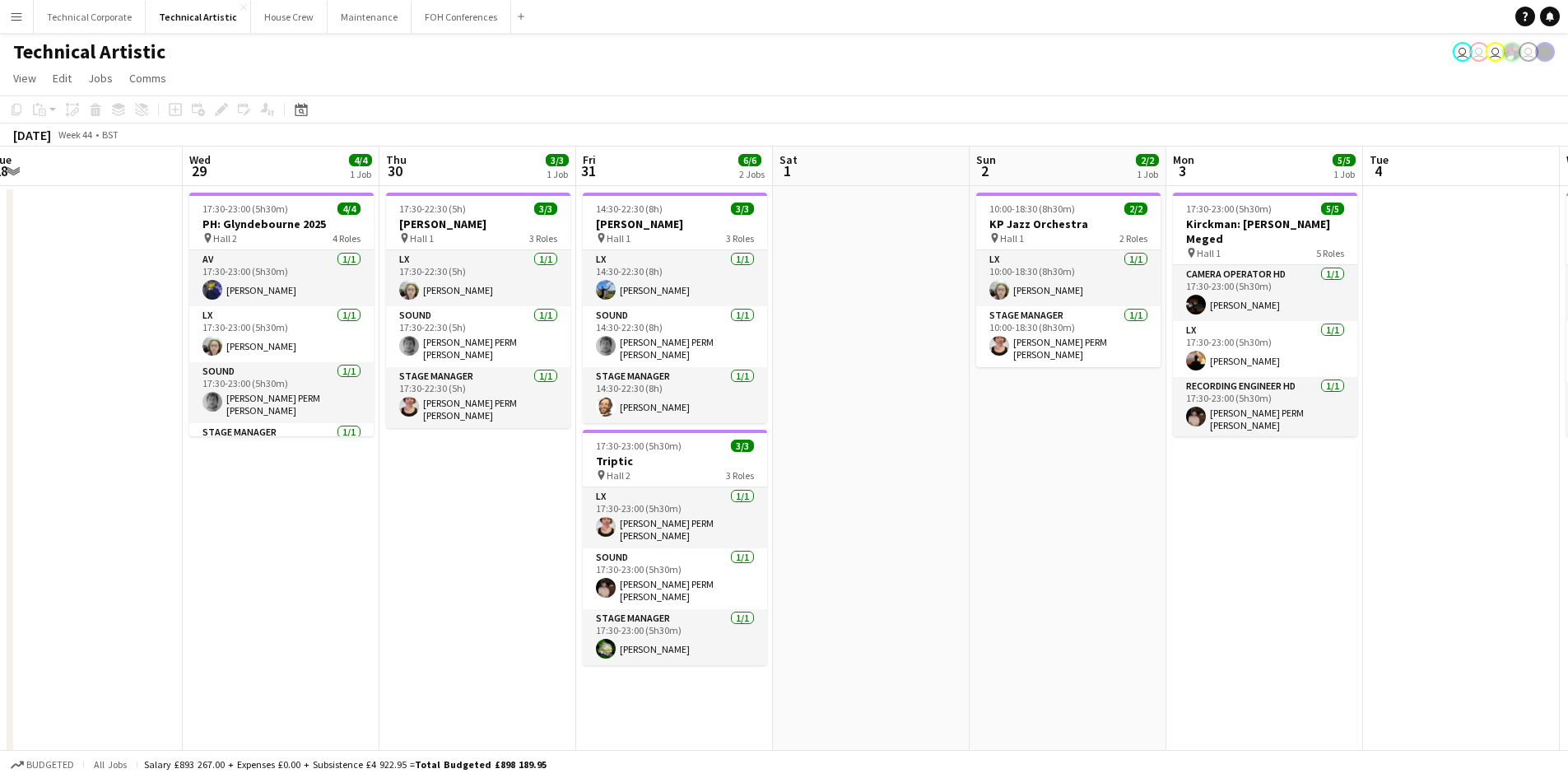
drag, startPoint x: 284, startPoint y: 451, endPoint x: 153, endPoint y: 451, distance: 131.0
click at [153, 451] on app-calendar-viewport "Sat 25 4/4 2 Jobs Sun 26 12/12 4 Jobs Mon 27 Tue 28 Wed 29 4/4 1 Job Thu 30 3/3…" at bounding box center [784, 618] width 1568 height 944
